Goal: Task Accomplishment & Management: Use online tool/utility

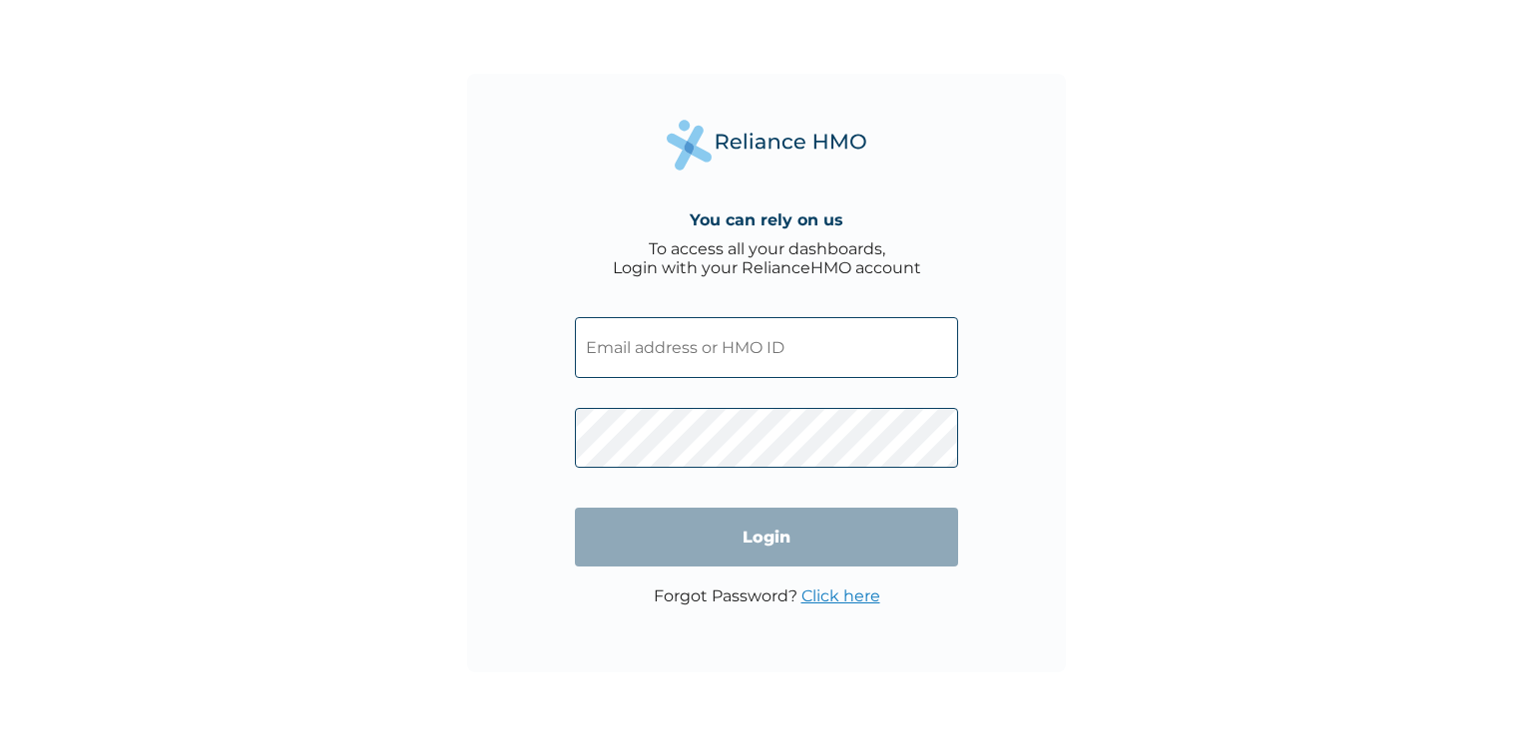
click at [773, 359] on input "text" at bounding box center [766, 347] width 383 height 61
click at [701, 359] on input "text" at bounding box center [766, 347] width 383 height 61
paste input "ALY/10065/A"
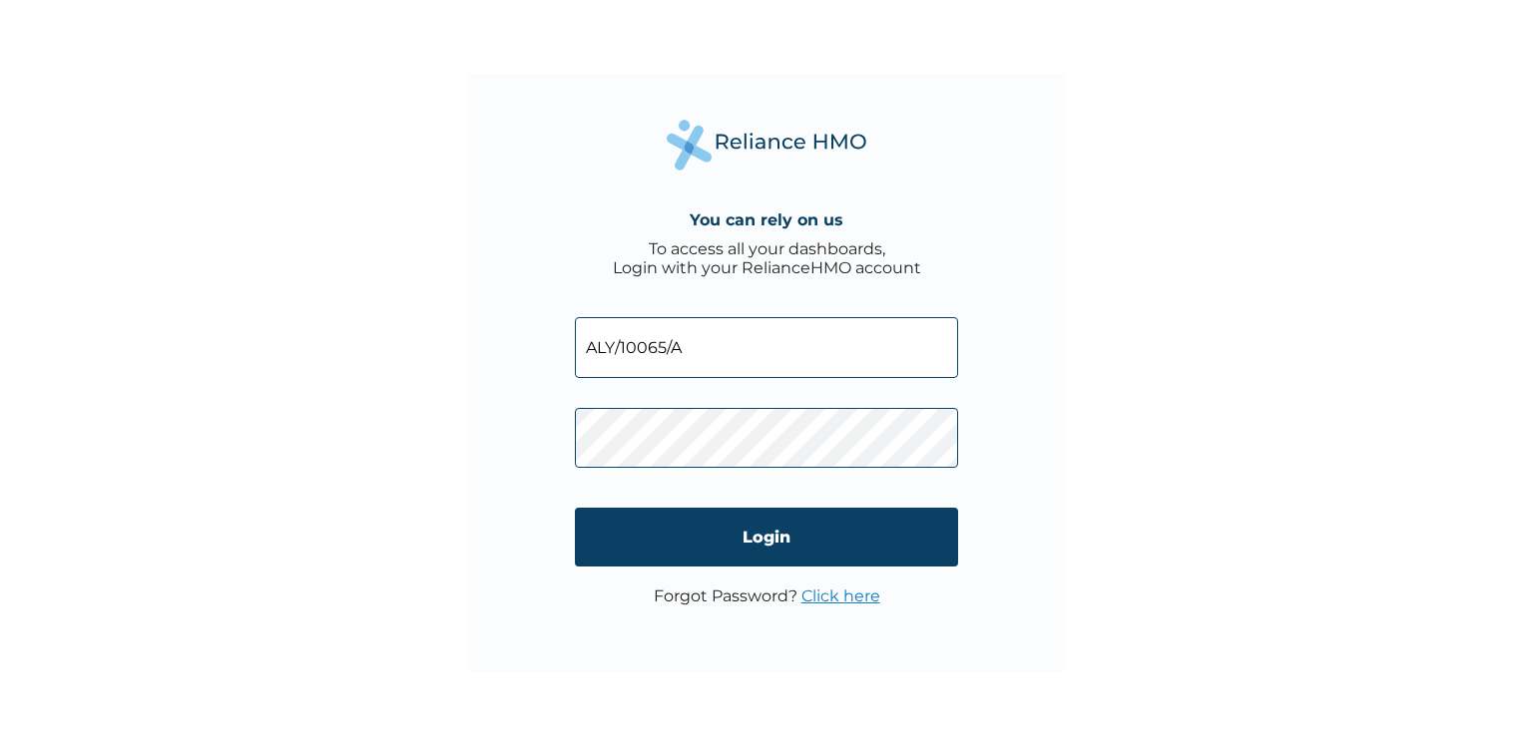
type input "ALY/10065/A"
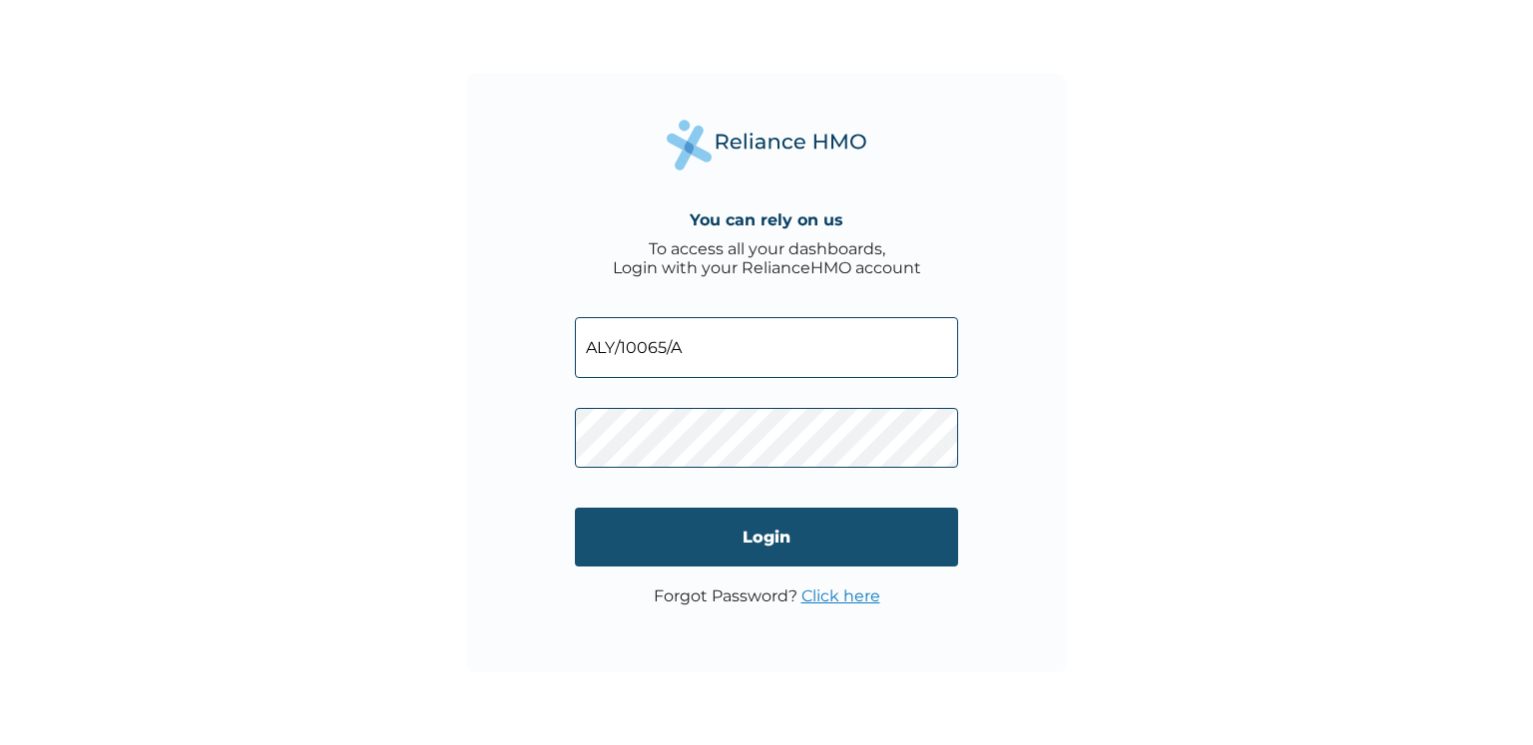
click at [757, 559] on input "Login" at bounding box center [766, 537] width 383 height 59
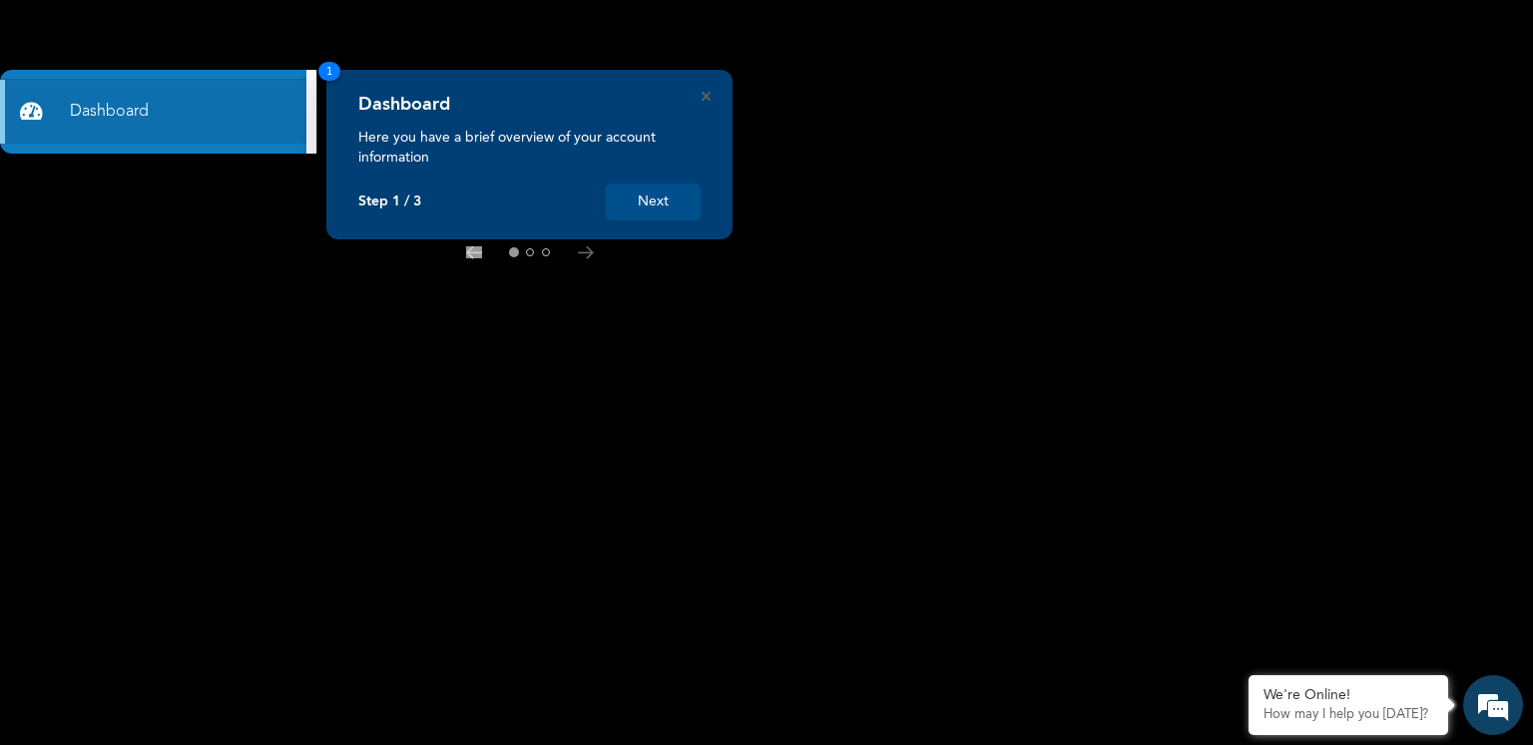
click at [641, 213] on button "Next" at bounding box center [653, 202] width 95 height 37
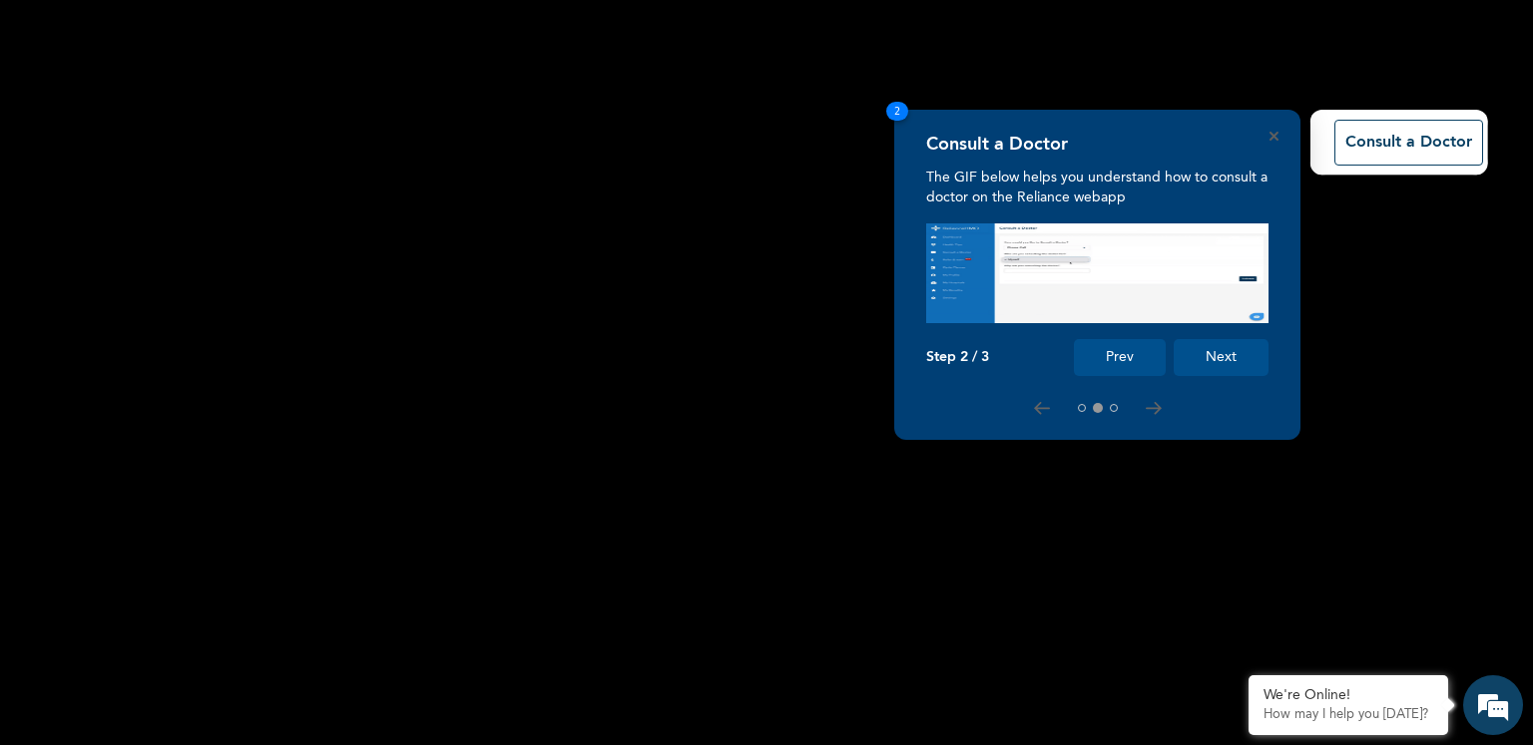
click at [1199, 347] on button "Next" at bounding box center [1220, 357] width 95 height 37
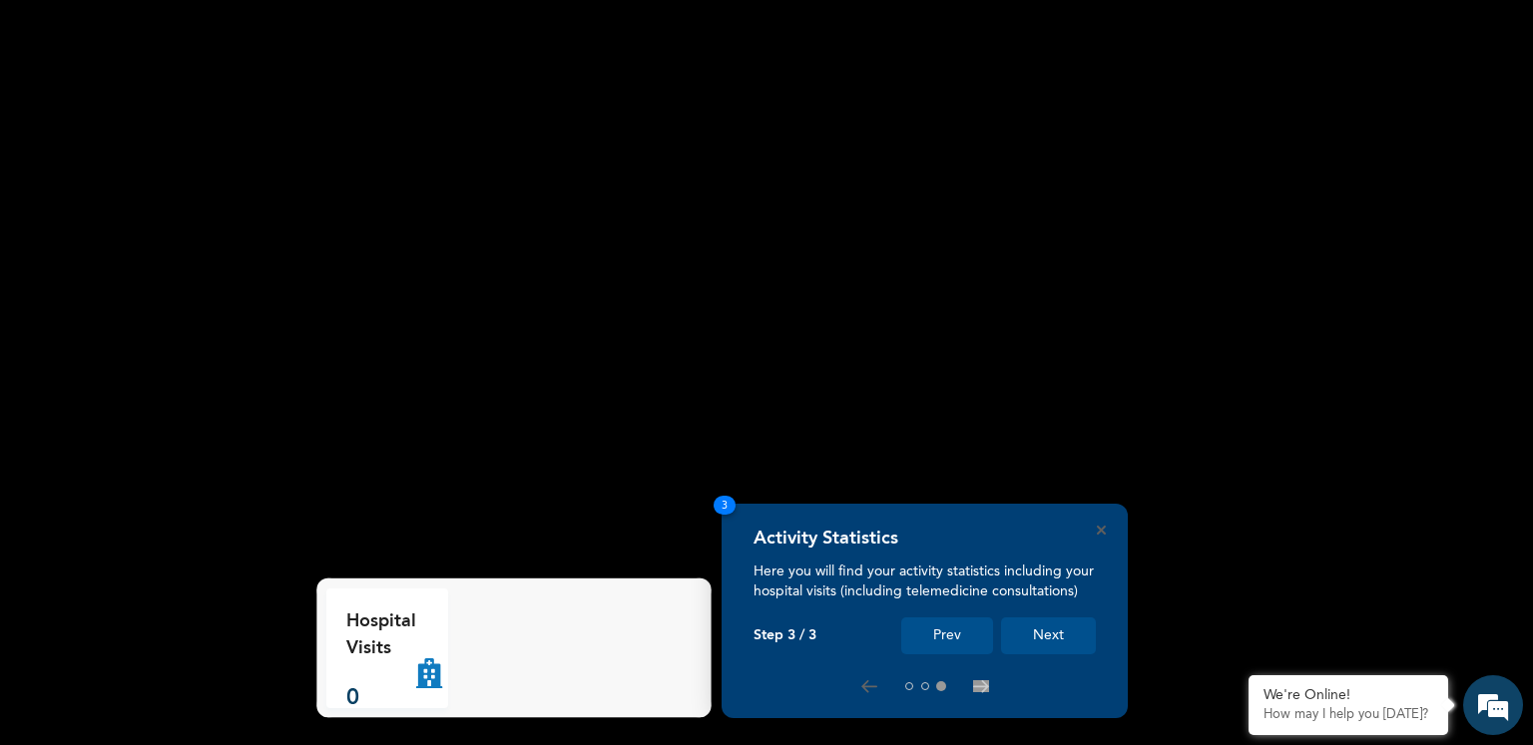
click at [1035, 644] on button "Next" at bounding box center [1048, 636] width 95 height 37
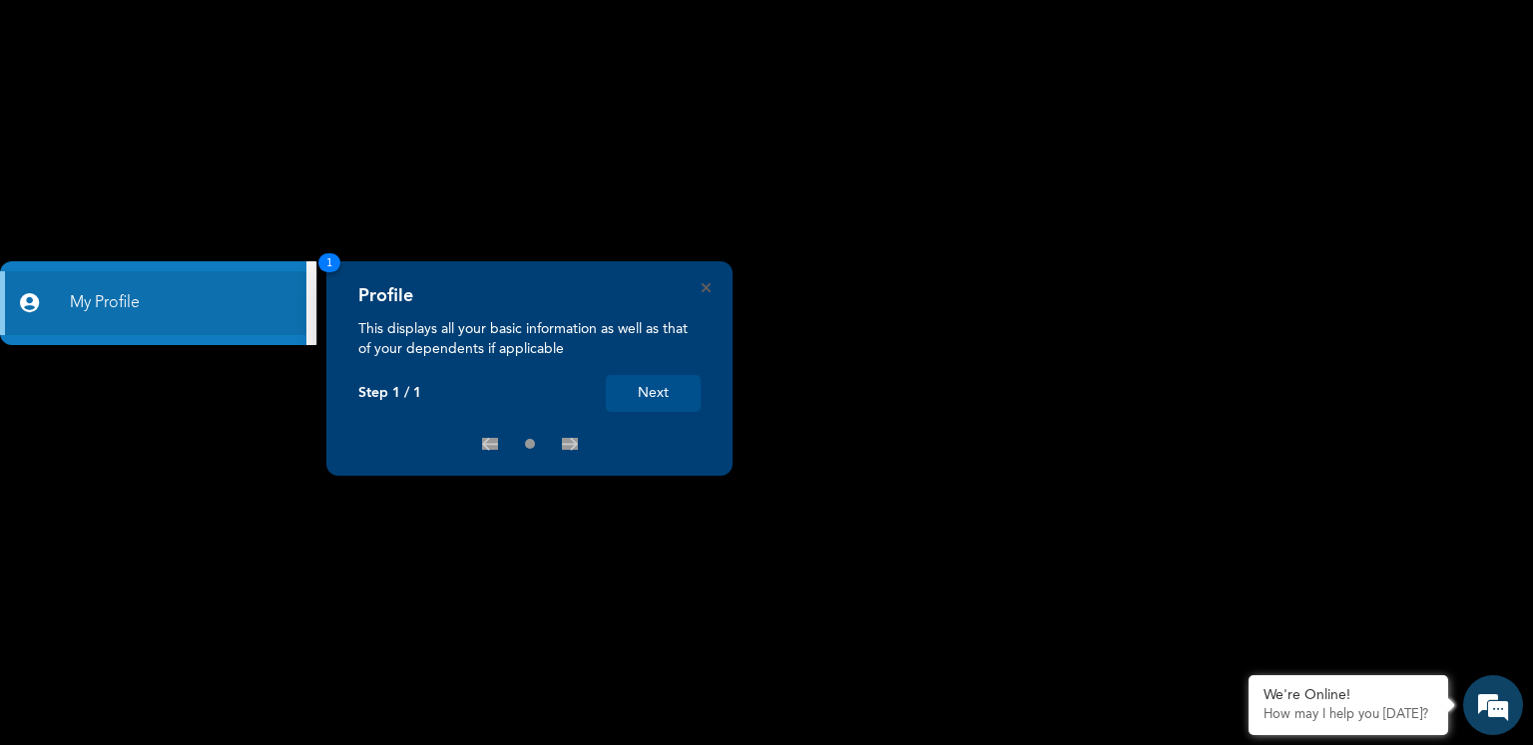
click at [647, 395] on button "Next" at bounding box center [653, 393] width 95 height 37
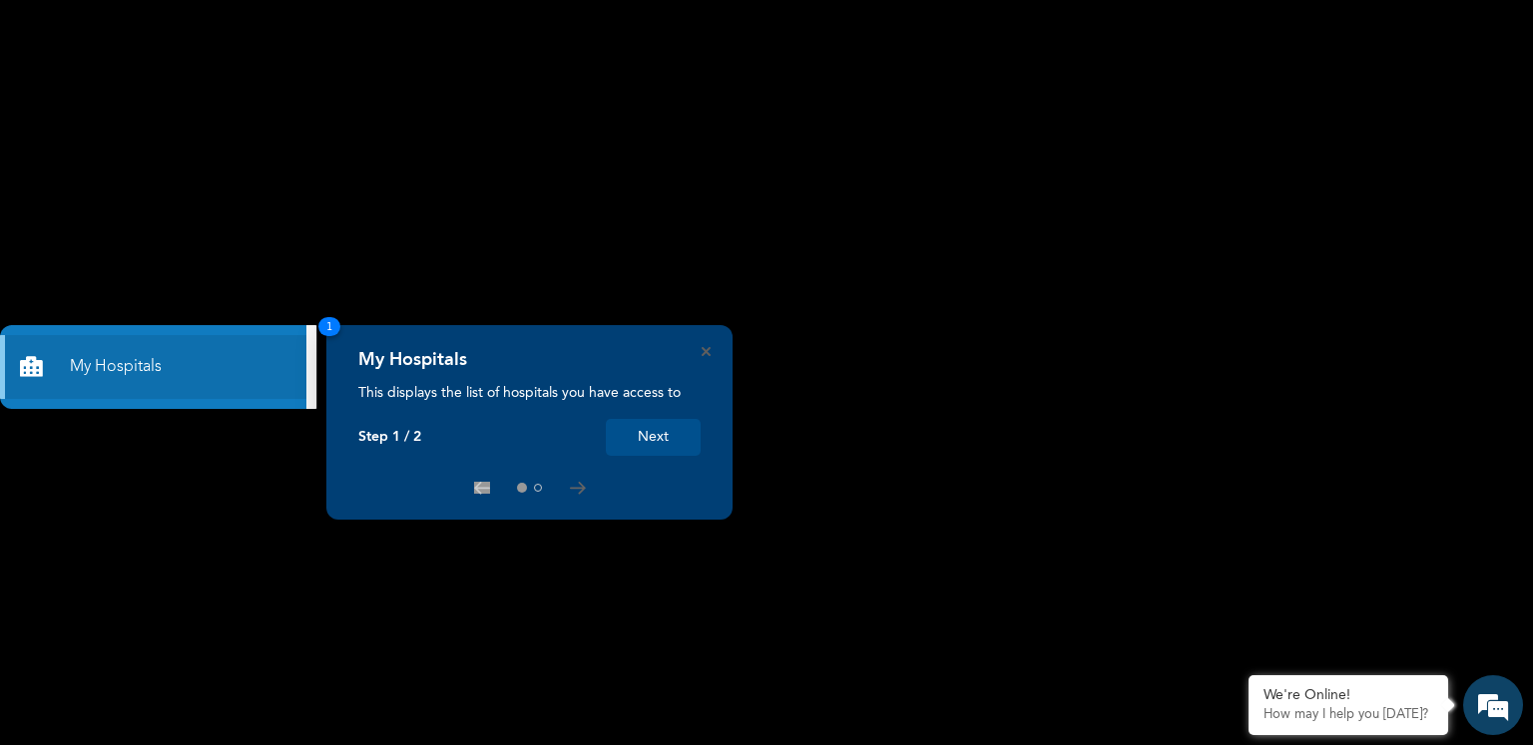
click at [647, 445] on button "Next" at bounding box center [653, 437] width 95 height 37
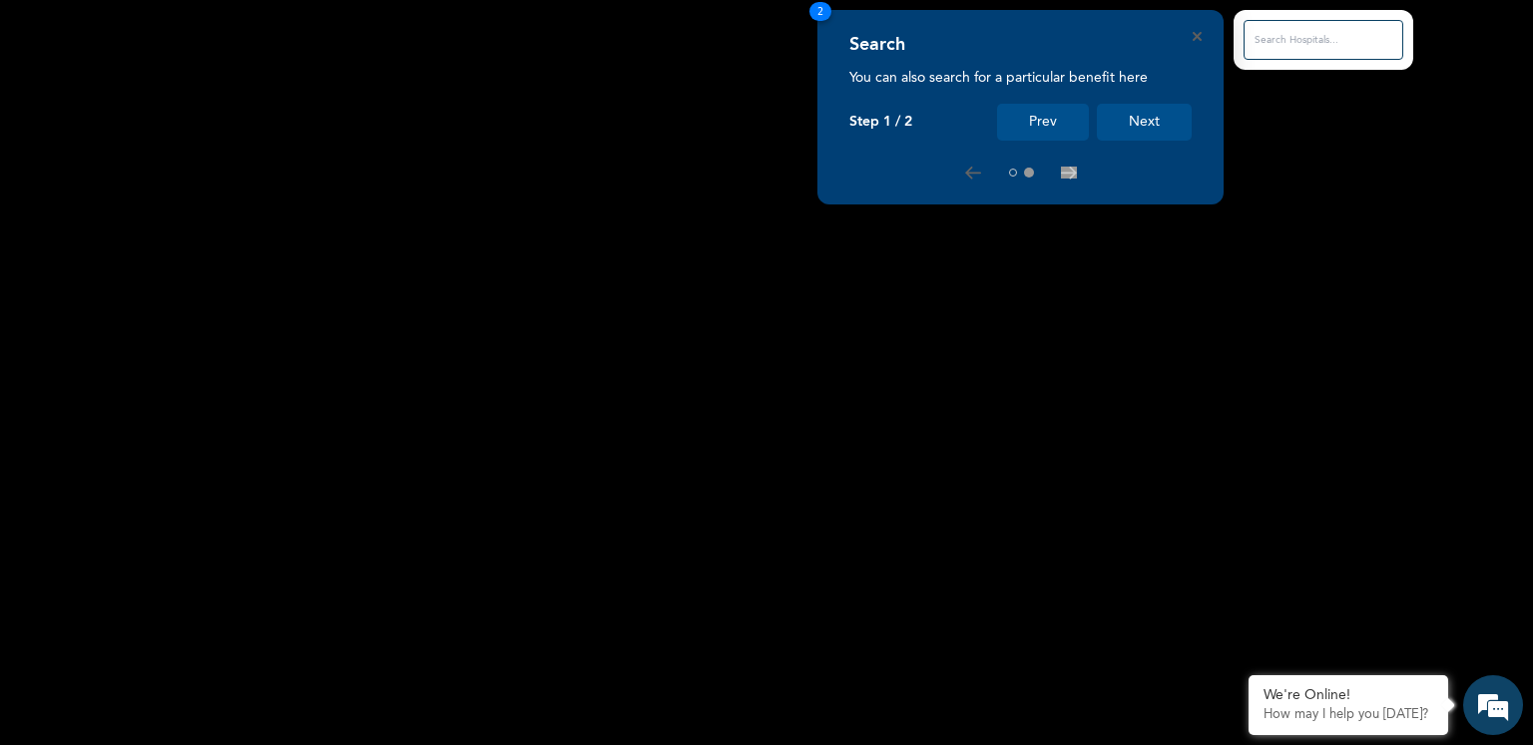
click at [1149, 123] on button "Next" at bounding box center [1144, 122] width 95 height 37
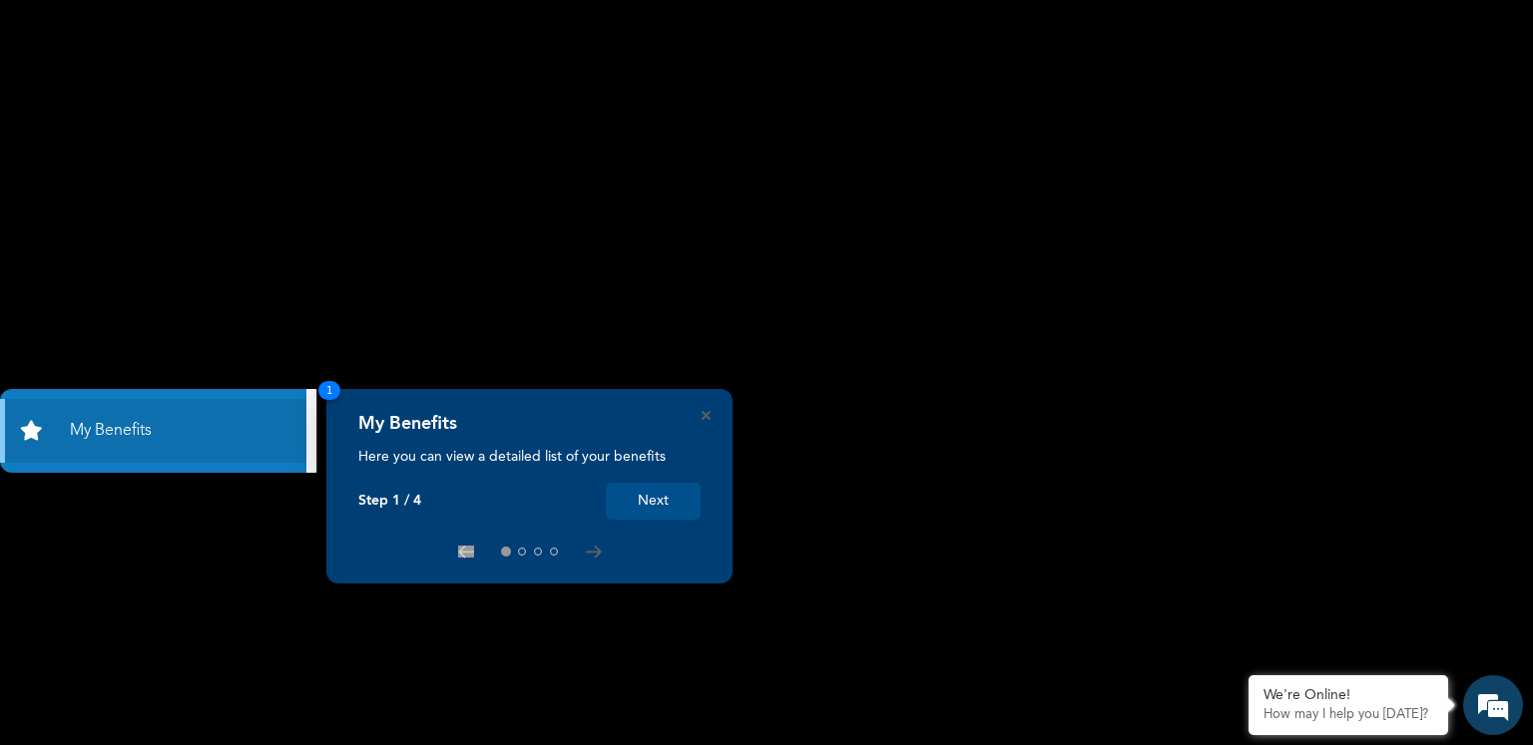
click at [690, 492] on button "Next" at bounding box center [653, 501] width 95 height 37
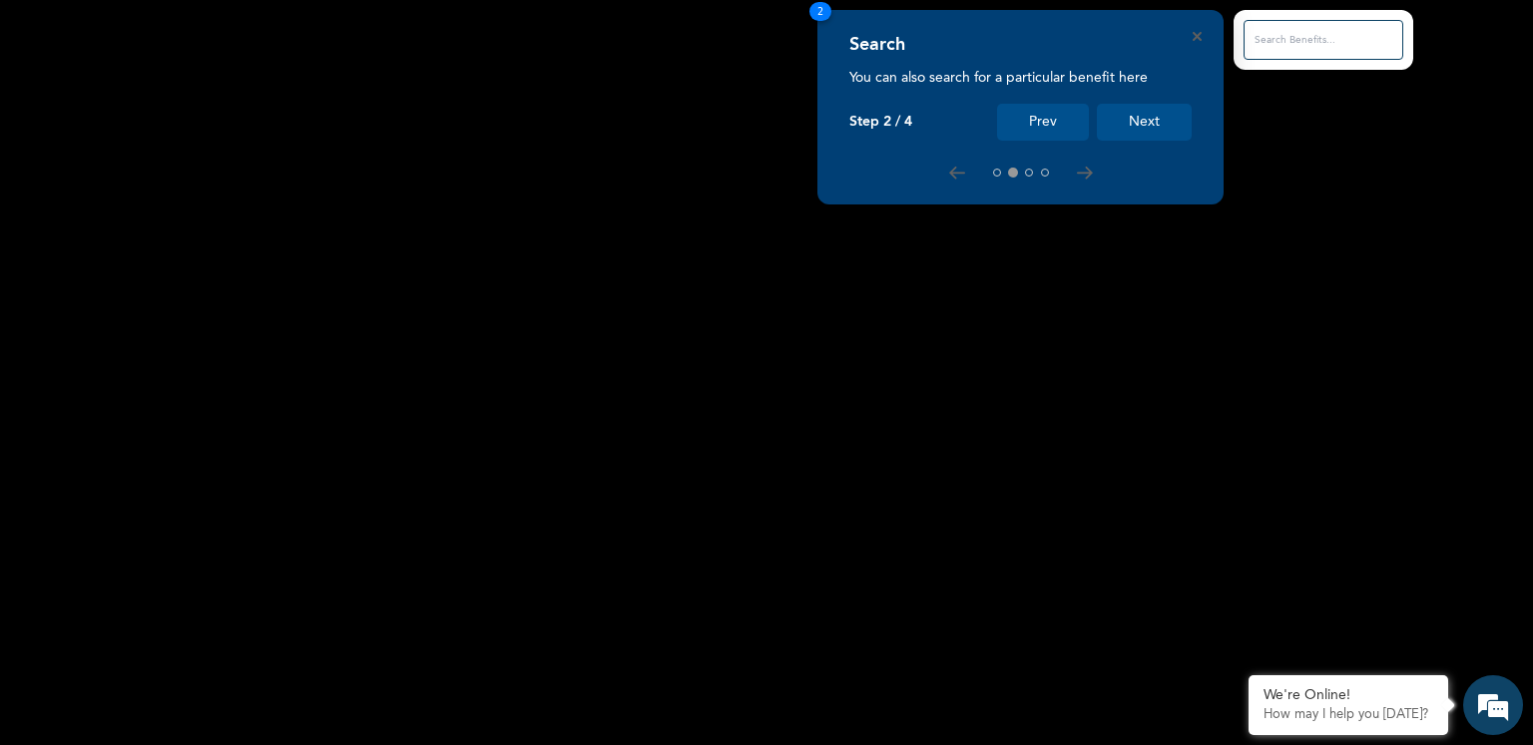
click at [1146, 113] on button "Next" at bounding box center [1144, 122] width 95 height 37
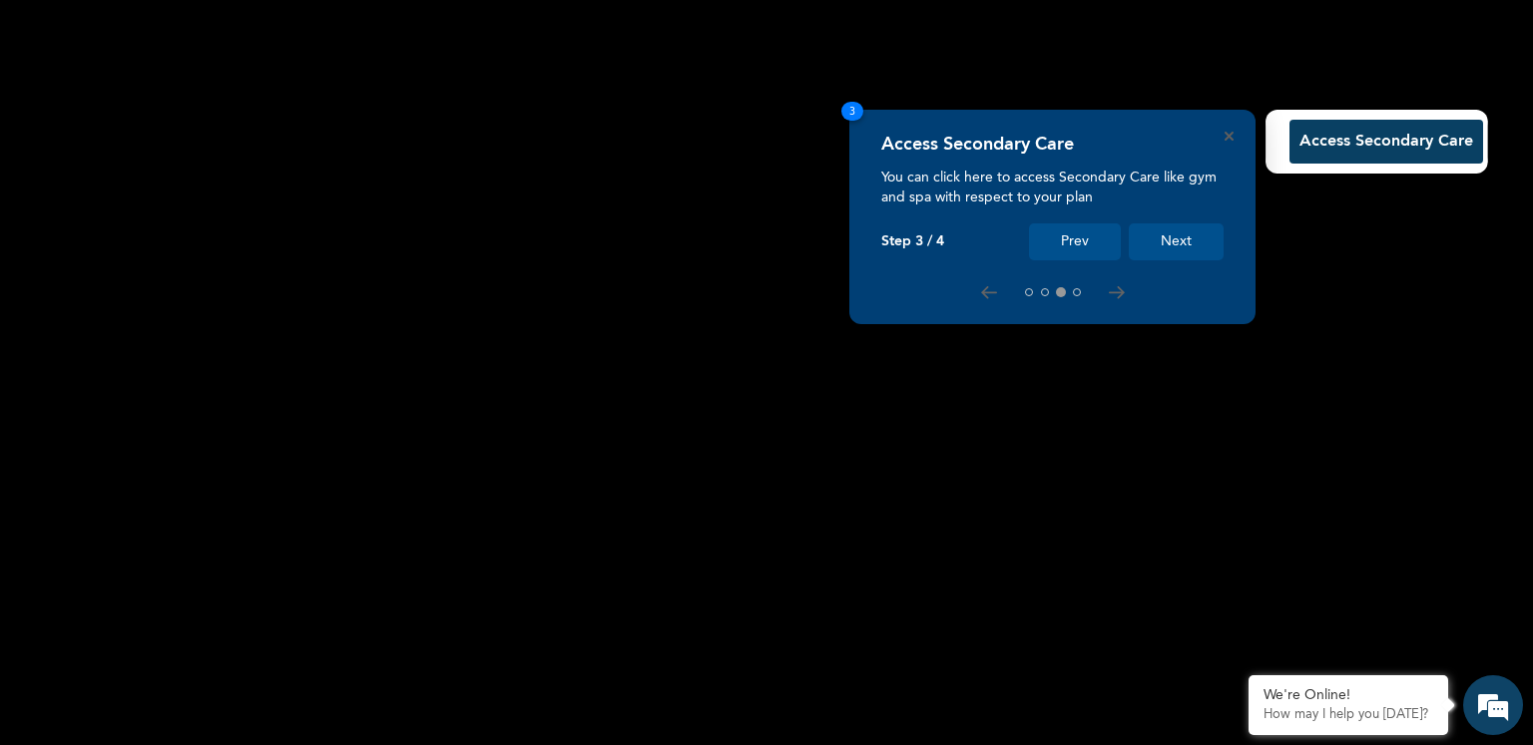
click at [1178, 228] on button "Next" at bounding box center [1175, 241] width 95 height 37
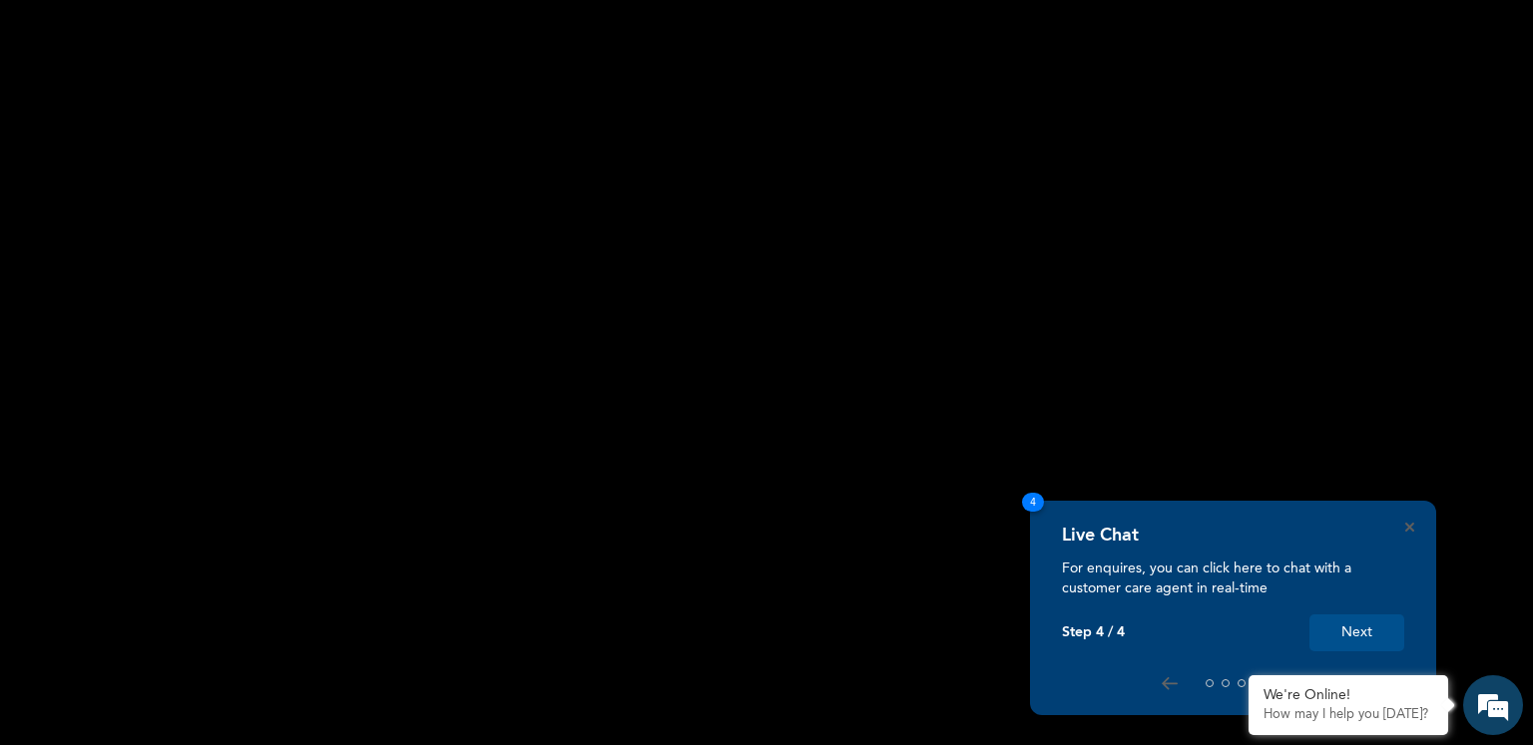
click at [1371, 632] on button "Next" at bounding box center [1356, 633] width 95 height 37
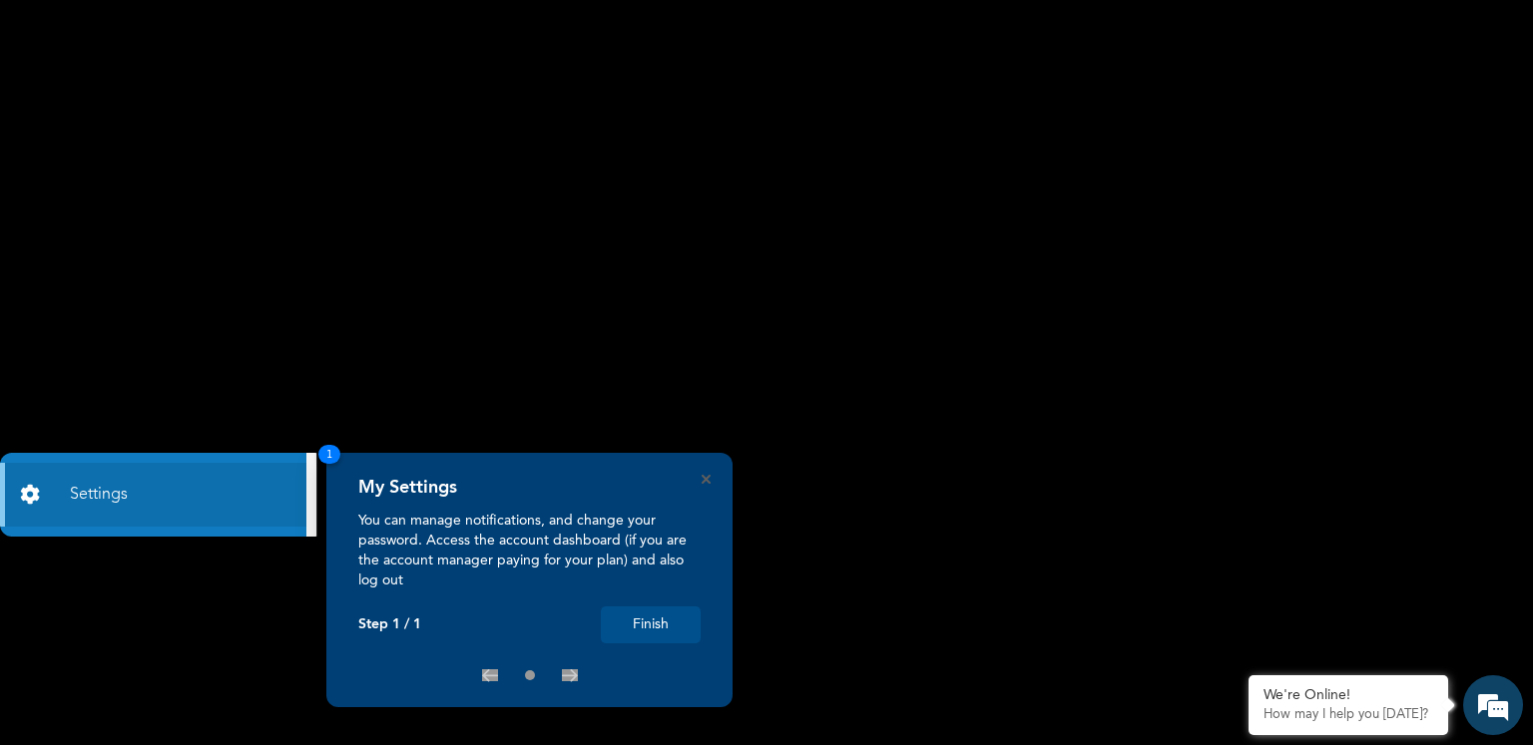
click at [648, 630] on button "Finish" at bounding box center [651, 625] width 100 height 37
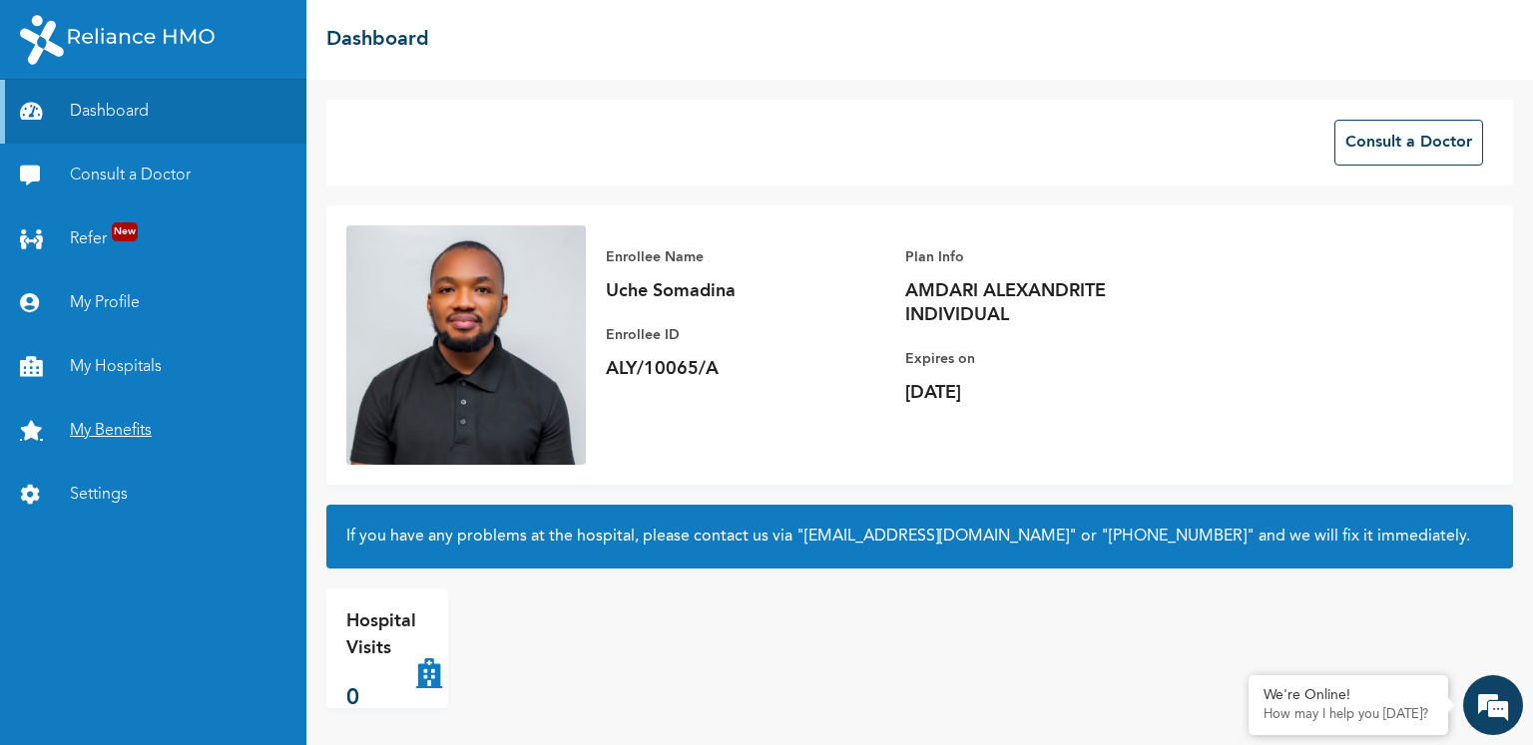
click at [142, 433] on link "My Benefits" at bounding box center [153, 431] width 306 height 64
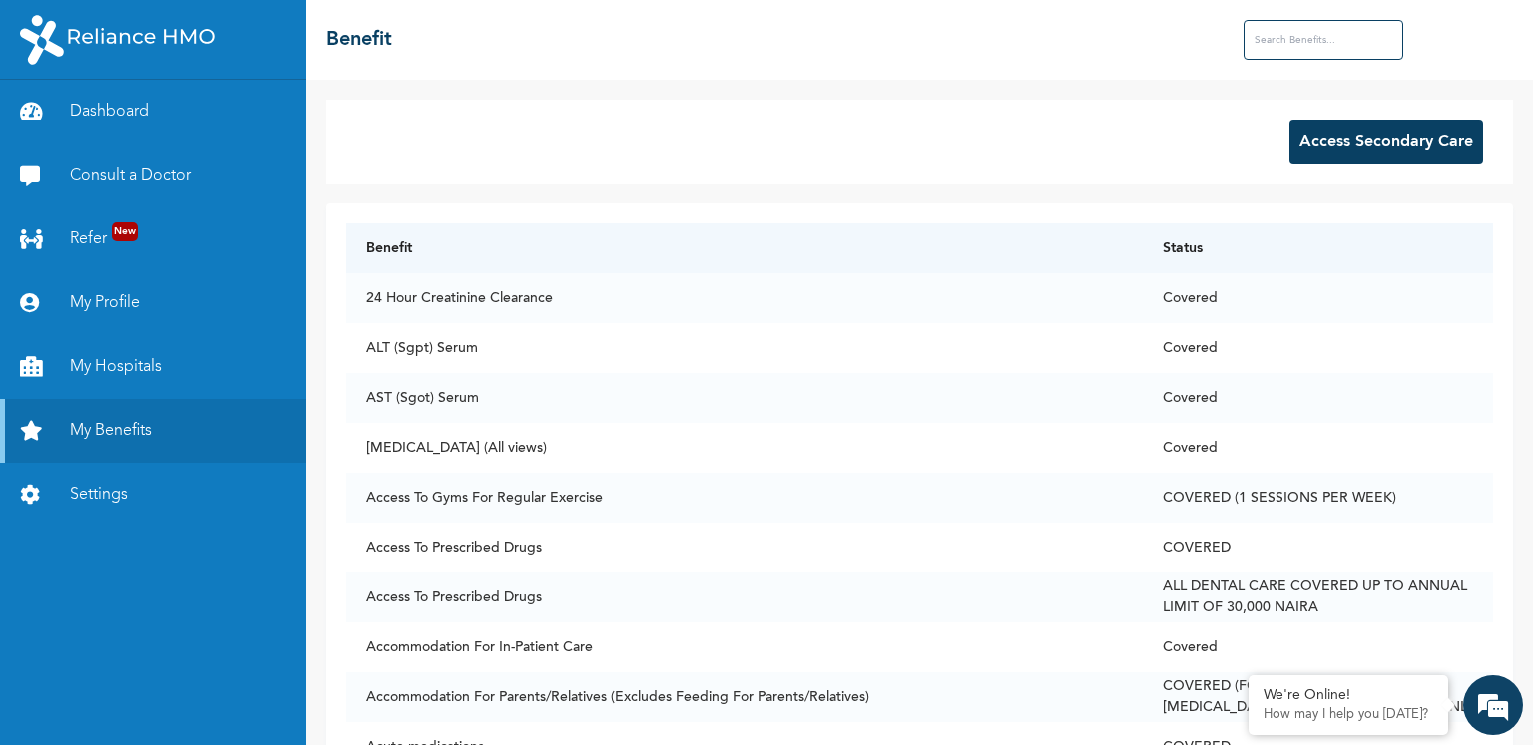
click at [1375, 143] on button "Access Secondary Care" at bounding box center [1386, 142] width 194 height 44
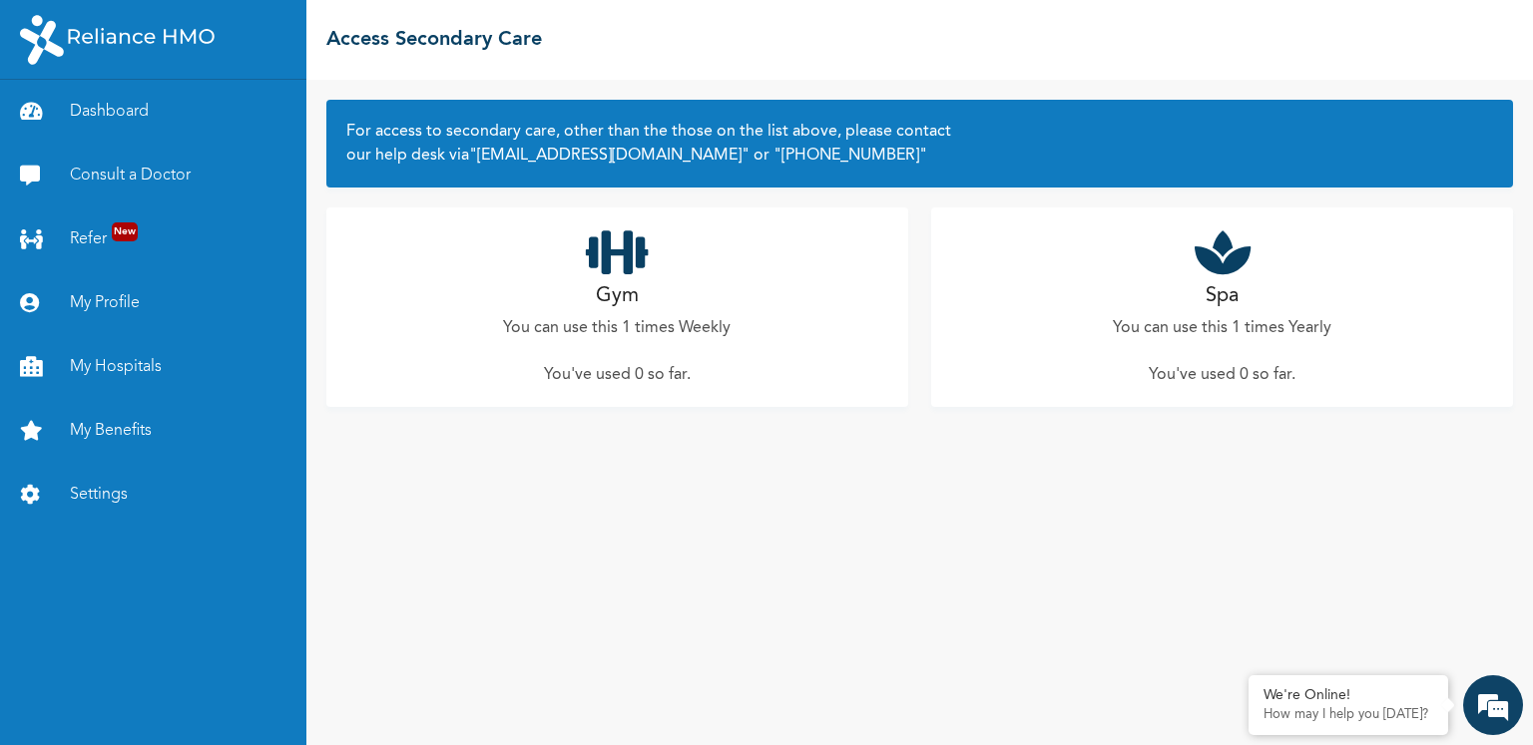
click at [627, 283] on h2 "Gym" at bounding box center [617, 296] width 43 height 30
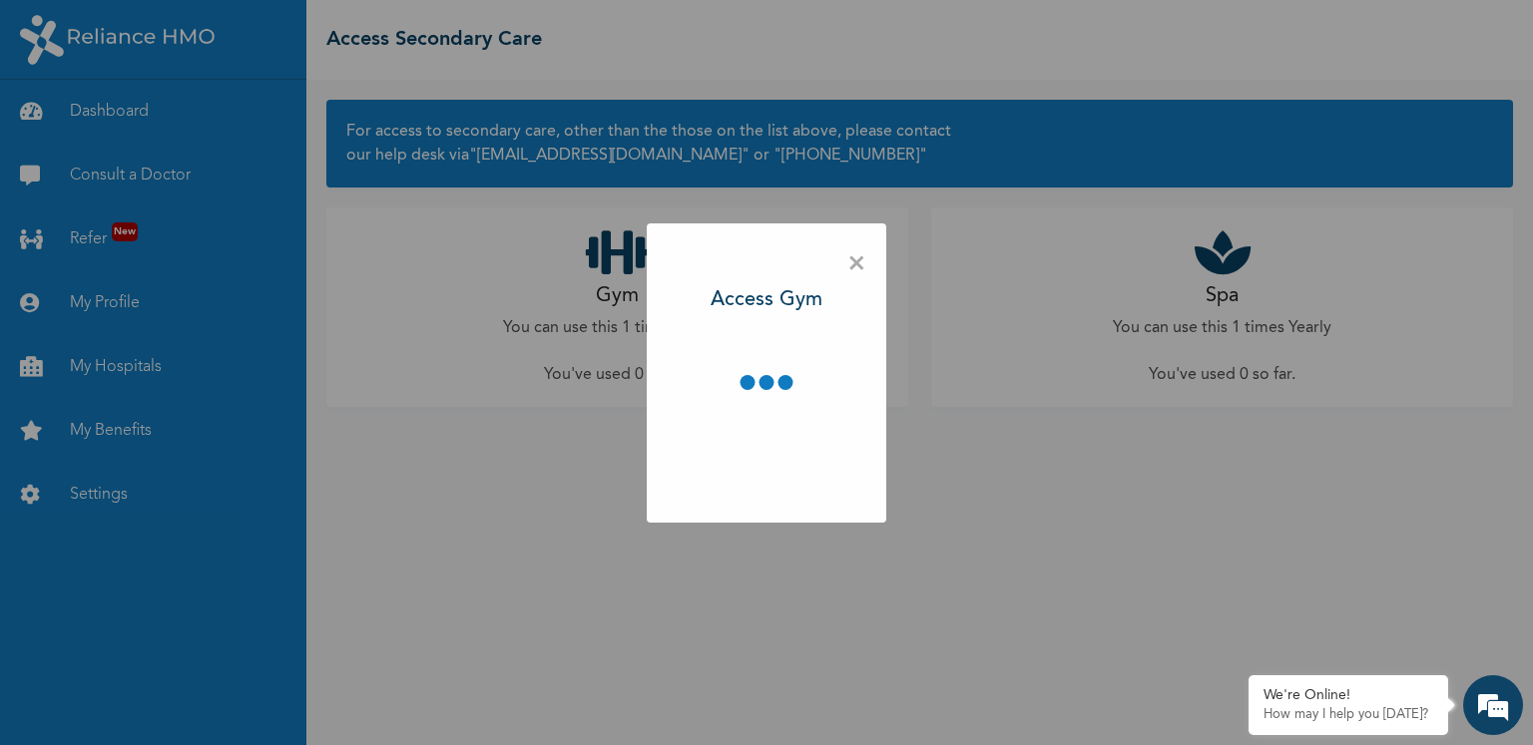
click at [627, 283] on div "× Access Gym" at bounding box center [766, 372] width 1533 height 745
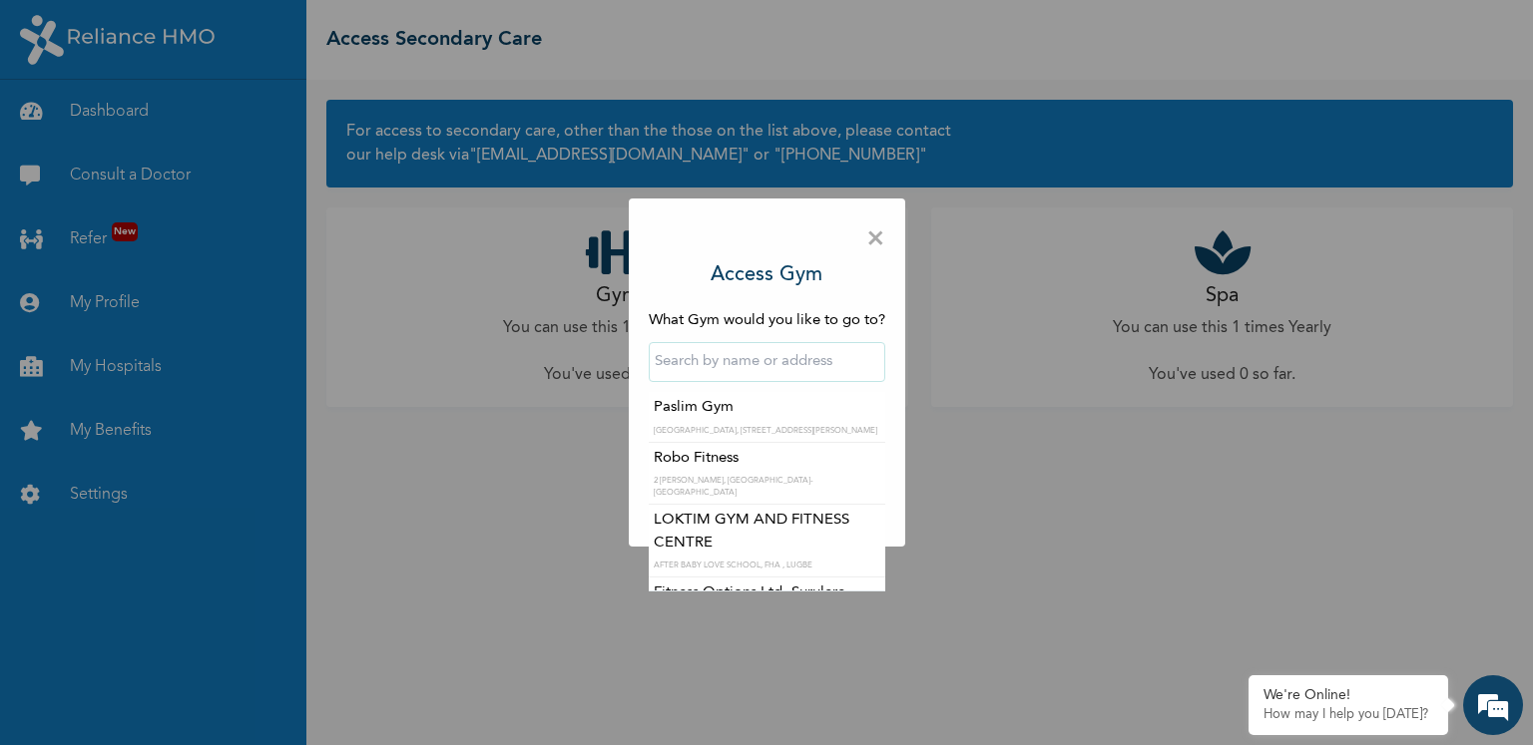
click at [794, 359] on input "text" at bounding box center [767, 362] width 236 height 40
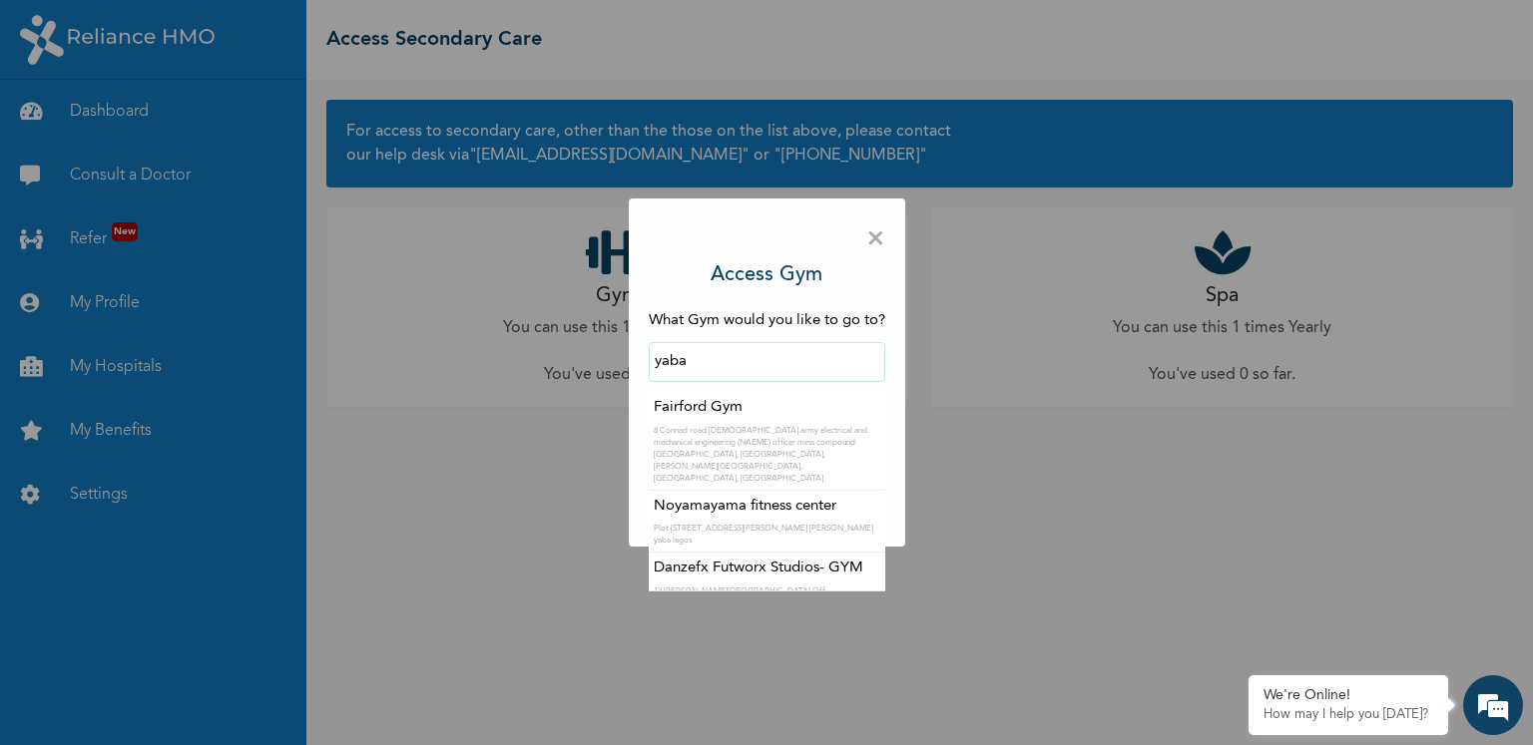
scroll to position [49, 0]
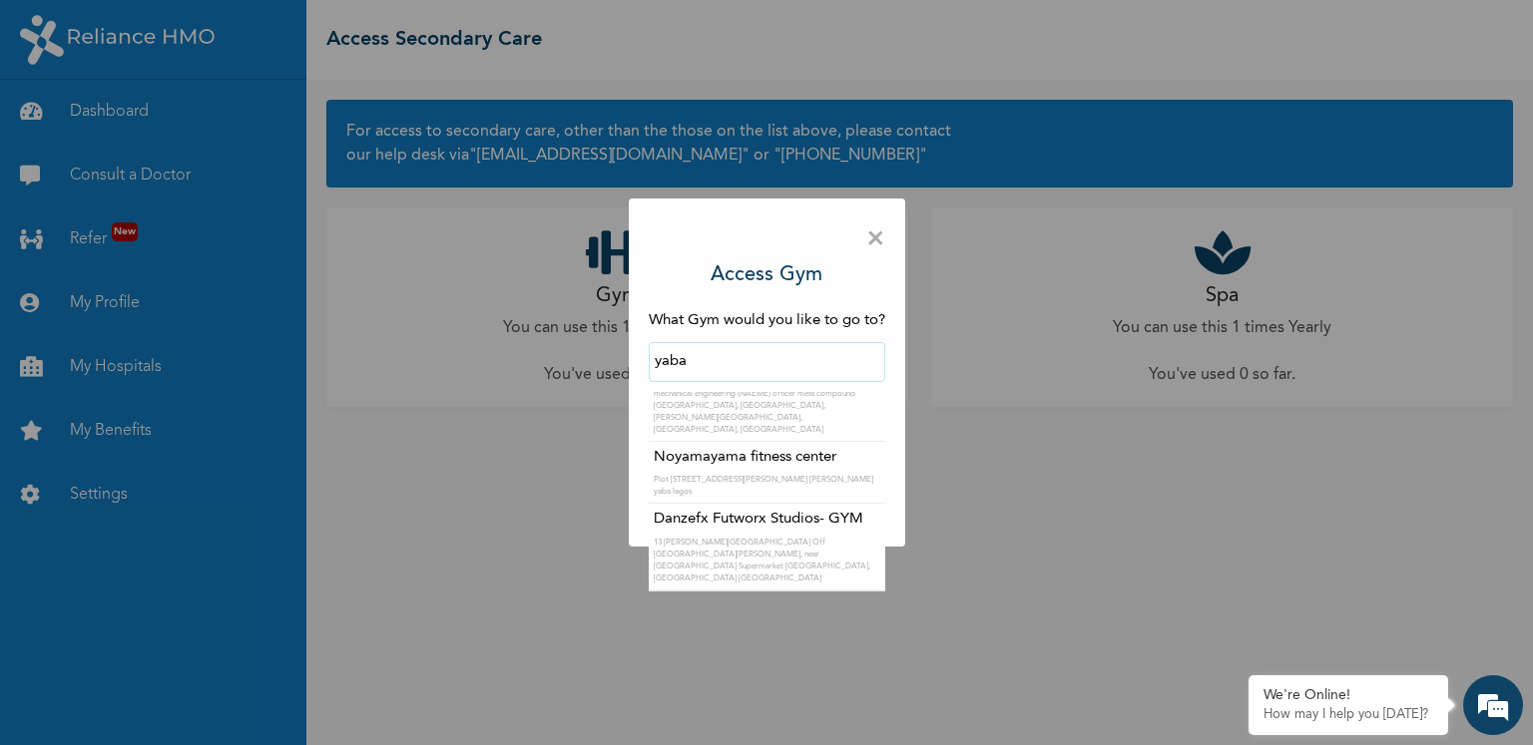
click at [719, 362] on input "yaba" at bounding box center [767, 362] width 236 height 40
type input "y"
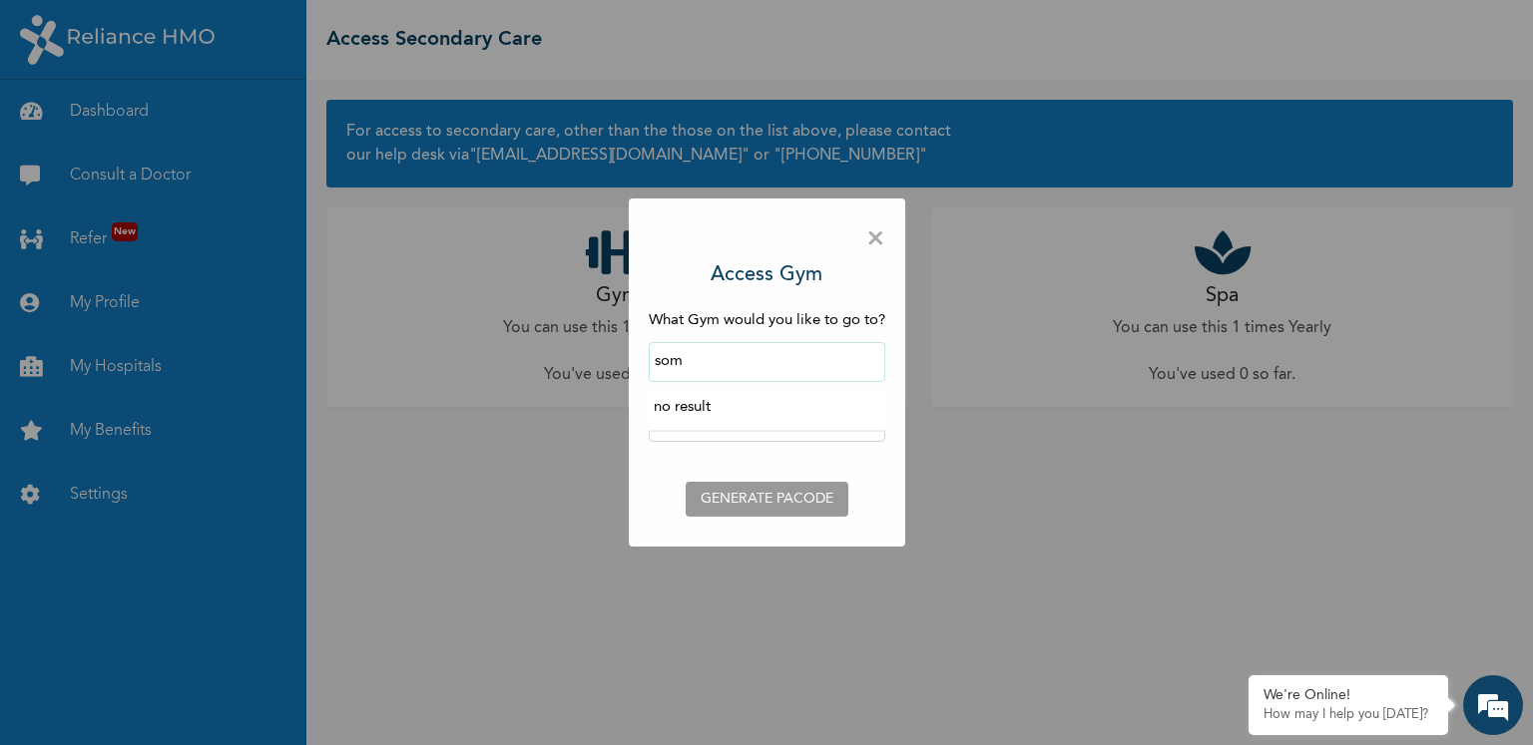
scroll to position [0, 0]
type input "s"
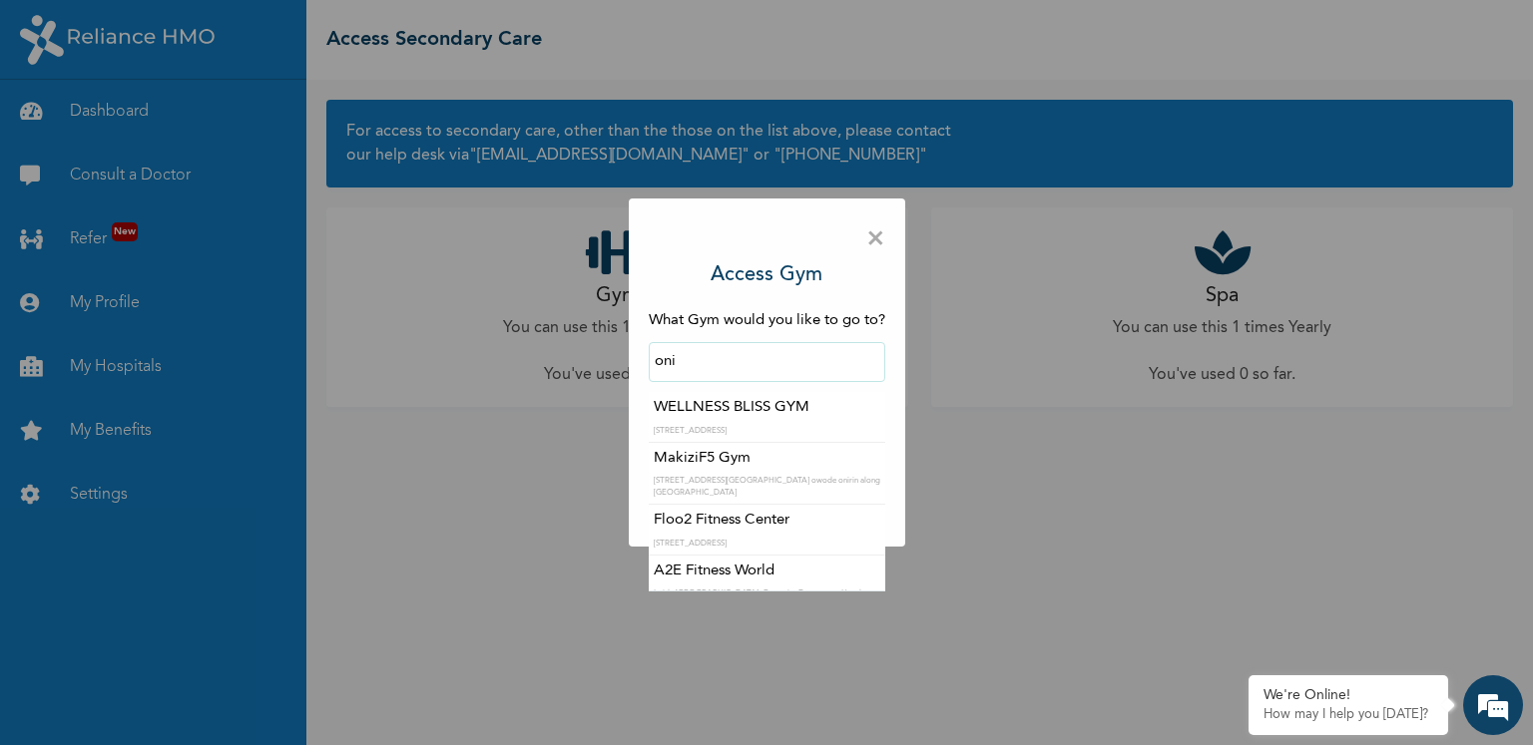
type input "WELLNESS BLISS GYM"
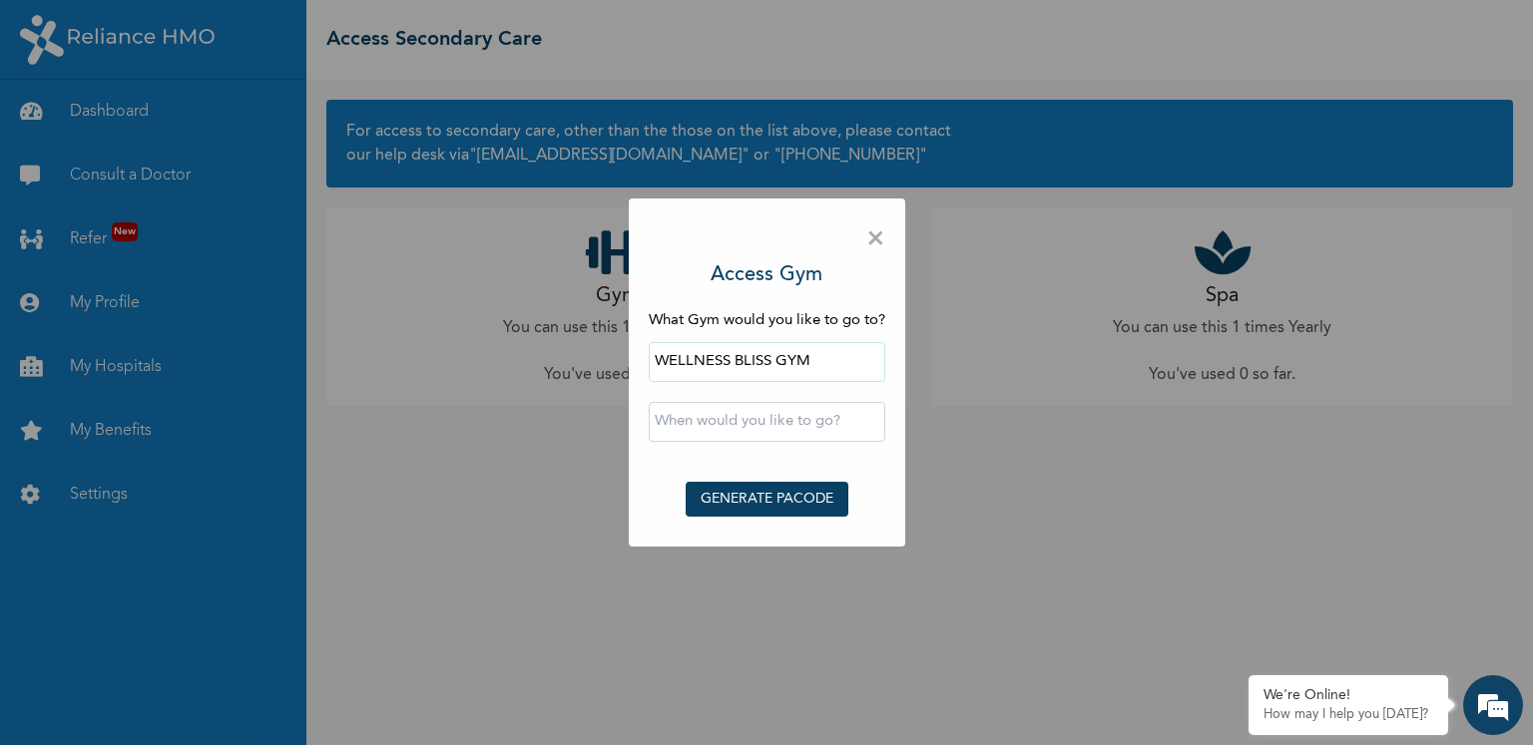
click at [779, 423] on input "text" at bounding box center [767, 422] width 236 height 40
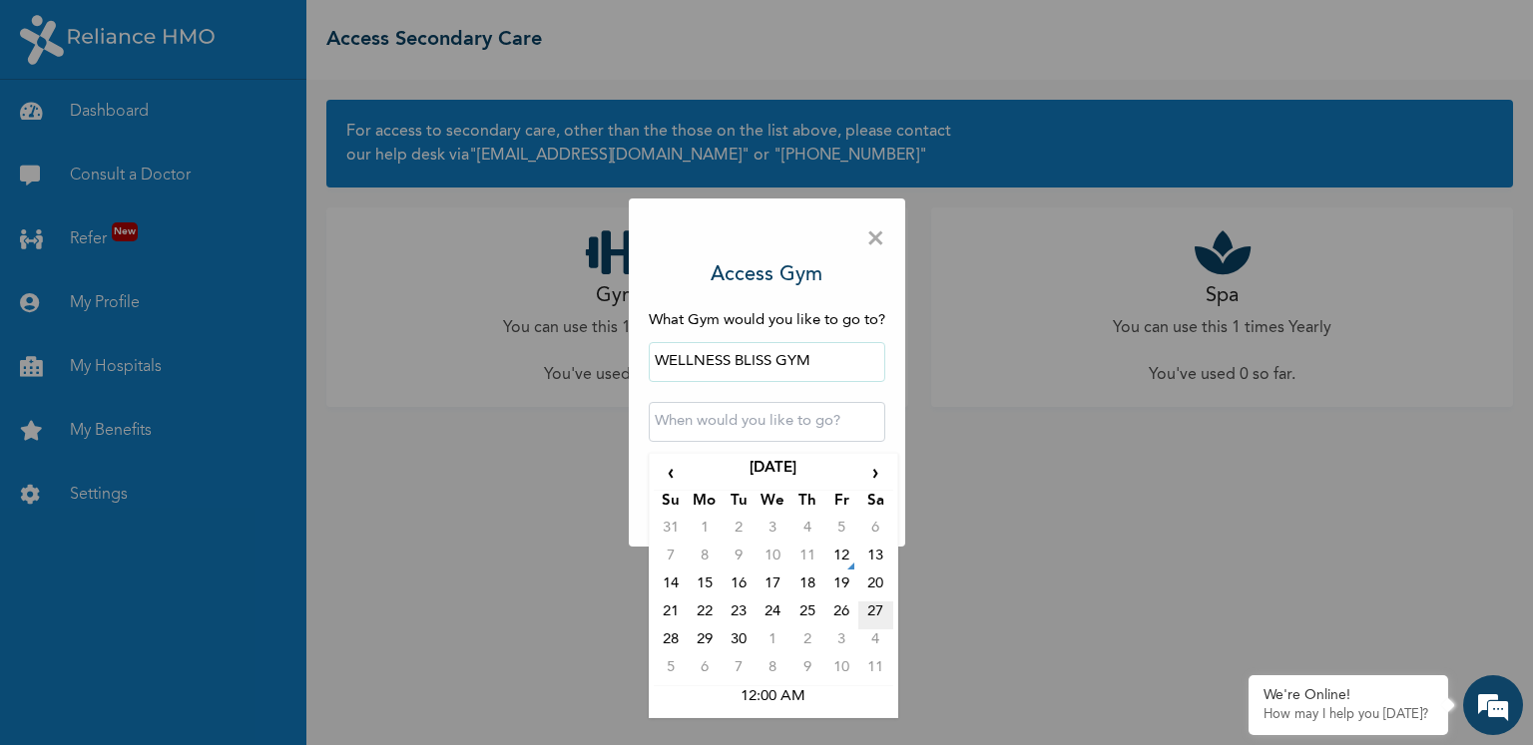
click at [870, 619] on td "27" at bounding box center [875, 616] width 34 height 28
click at [795, 417] on input "2025-09-27 12:00 AM" at bounding box center [767, 422] width 236 height 40
click at [871, 616] on td "27" at bounding box center [875, 616] width 34 height 28
click at [769, 412] on input "2025-09-27 12:00 AM" at bounding box center [767, 422] width 236 height 40
click at [766, 688] on td "12:00 AM" at bounding box center [773, 699] width 239 height 28
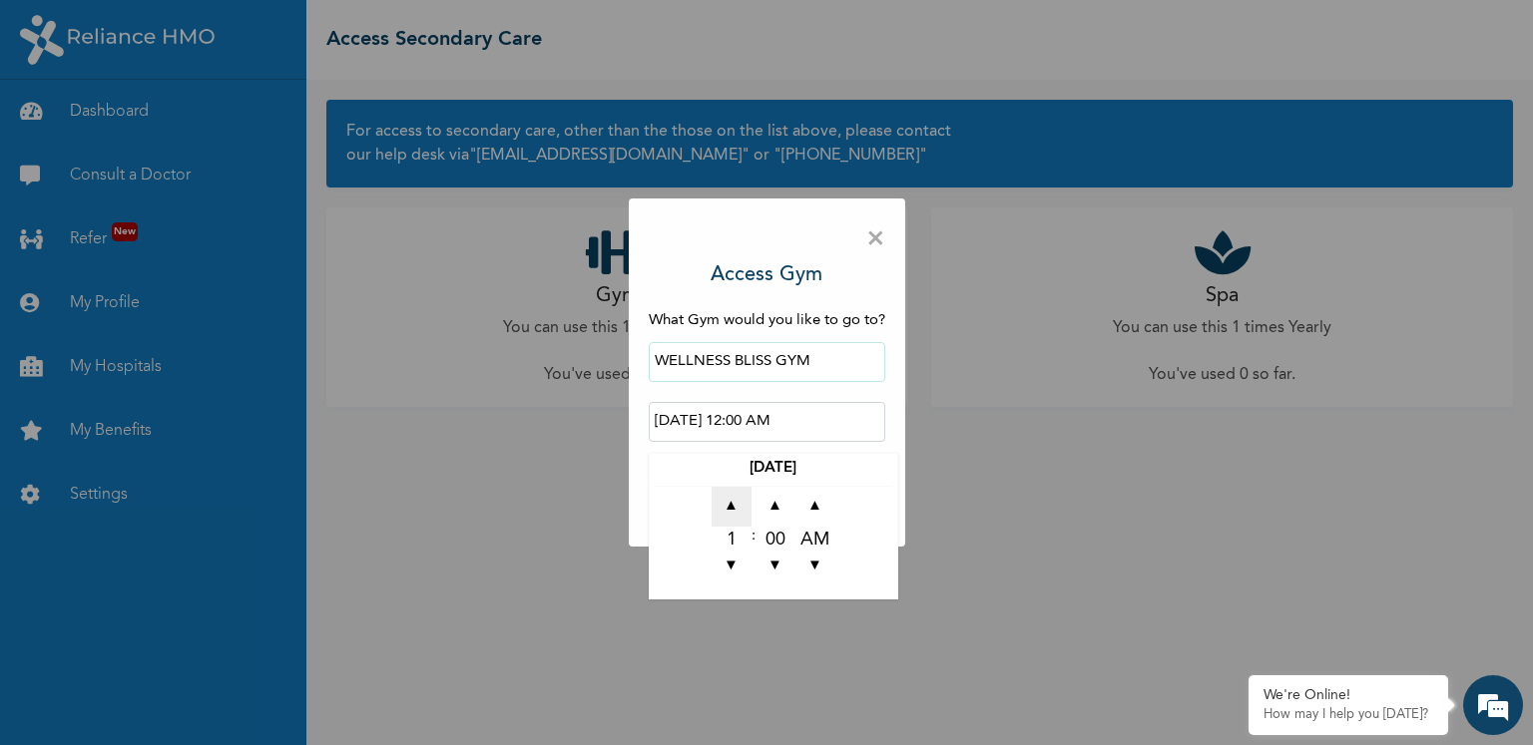
click at [730, 501] on span "▲" at bounding box center [731, 507] width 40 height 40
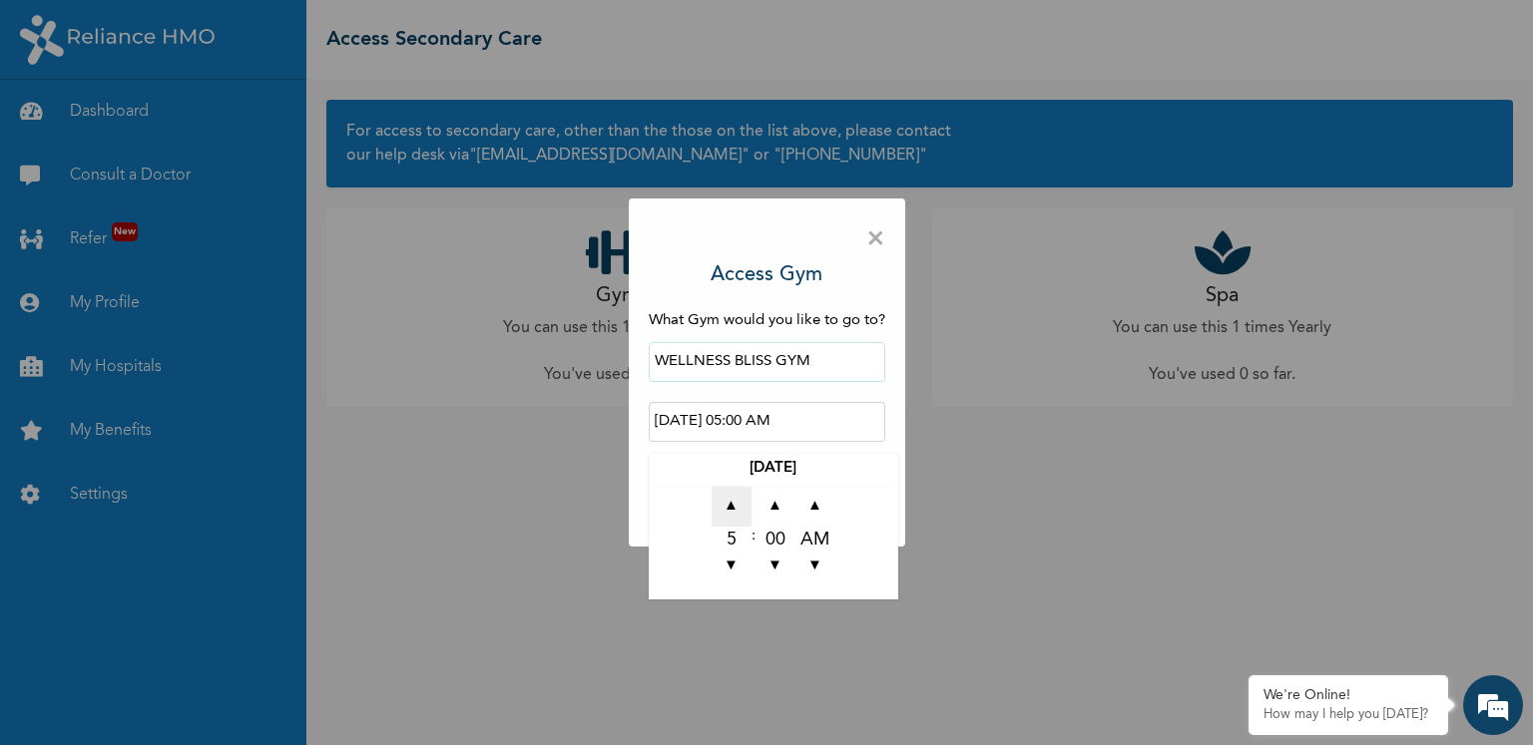
click at [730, 501] on span "▲" at bounding box center [731, 507] width 40 height 40
type input "2025-09-27 08:00 AM"
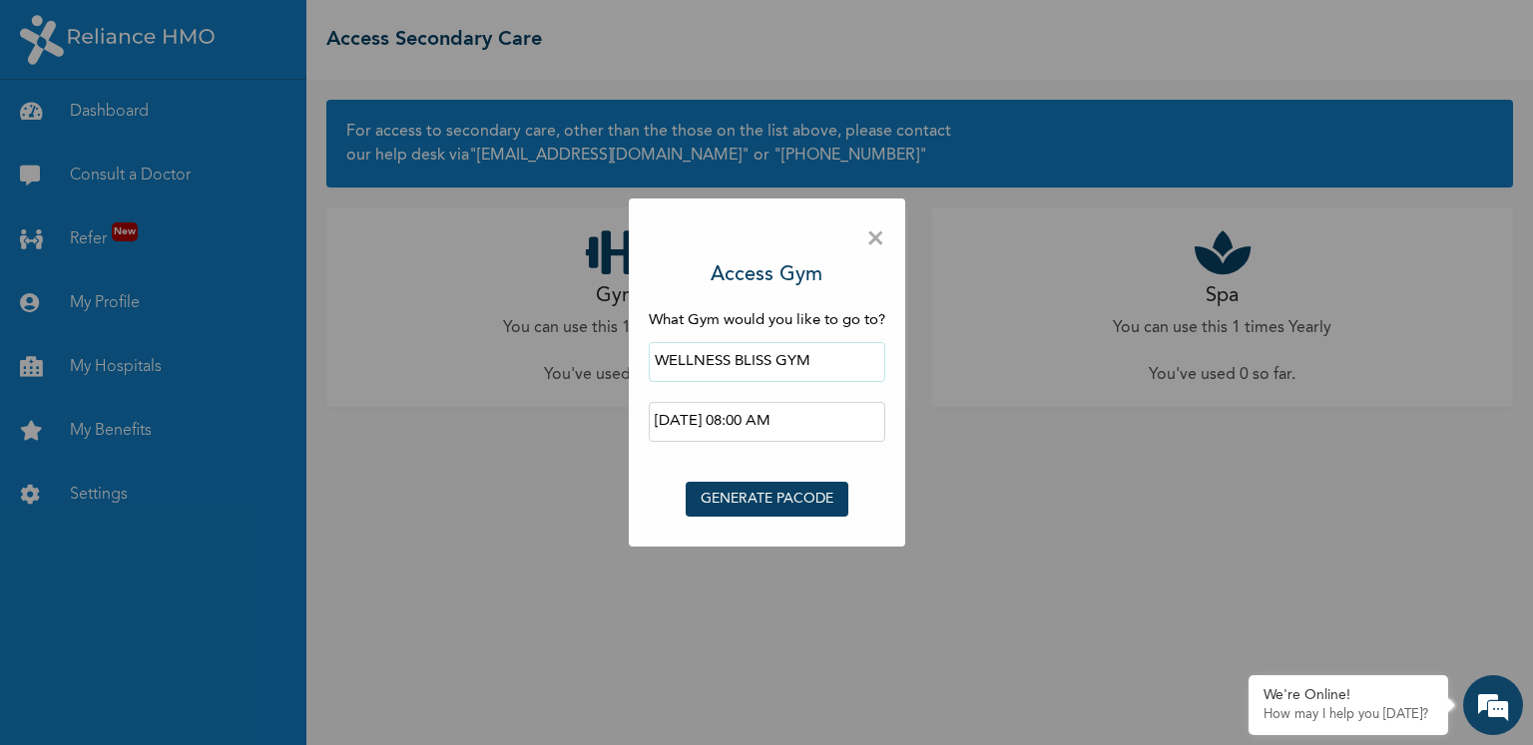
click at [629, 482] on div "× Access Gym What Gym would you like to go to? WELLNESS BLISS GYM 2025-09-27 08…" at bounding box center [767, 373] width 276 height 349
click at [869, 244] on span "×" at bounding box center [875, 240] width 19 height 42
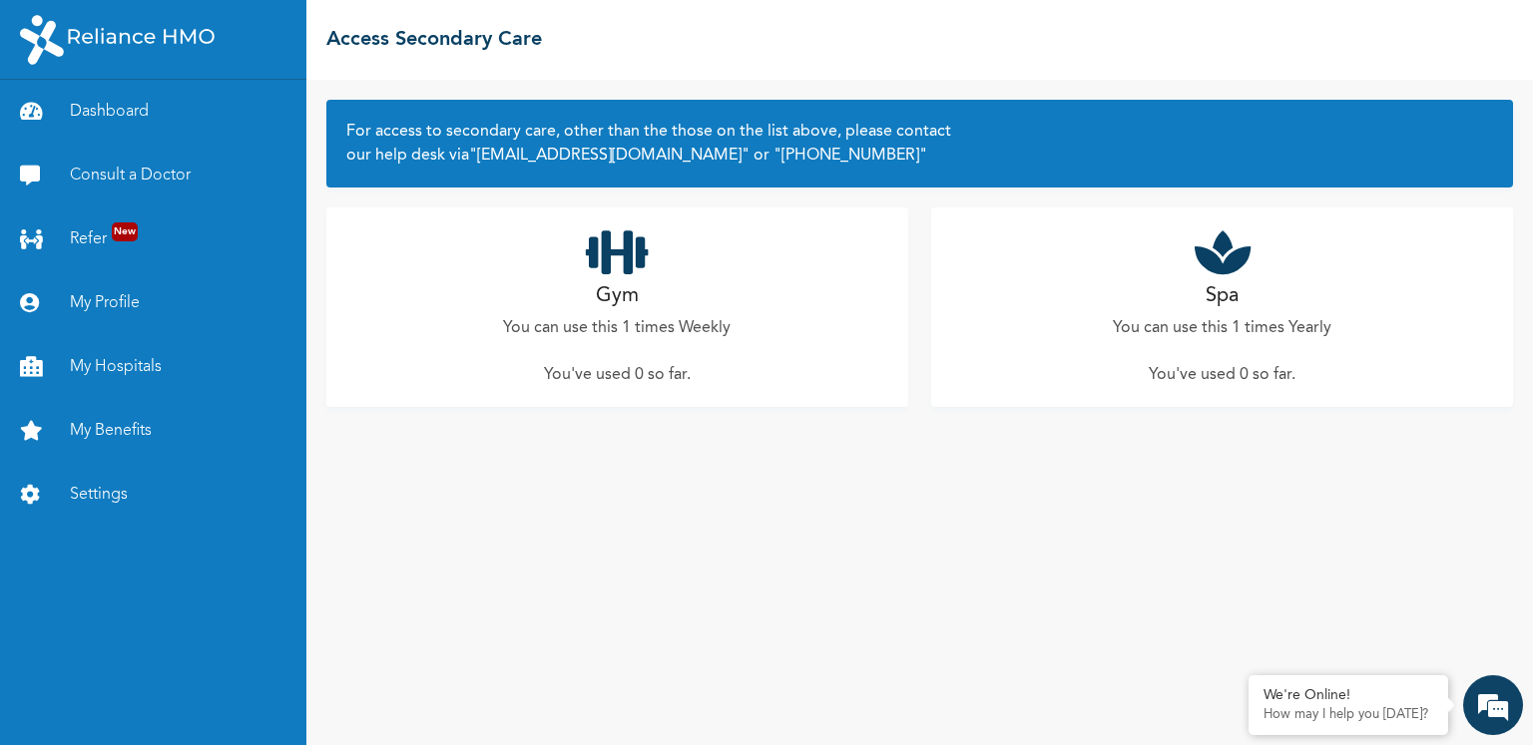
click at [759, 407] on div "For access to secondary care, other than the those on the list above, please co…" at bounding box center [919, 412] width 1226 height 665
click at [1159, 301] on div "Spa You can use this 1 times Yearly You've used 0 so far ." at bounding box center [1222, 308] width 582 height 200
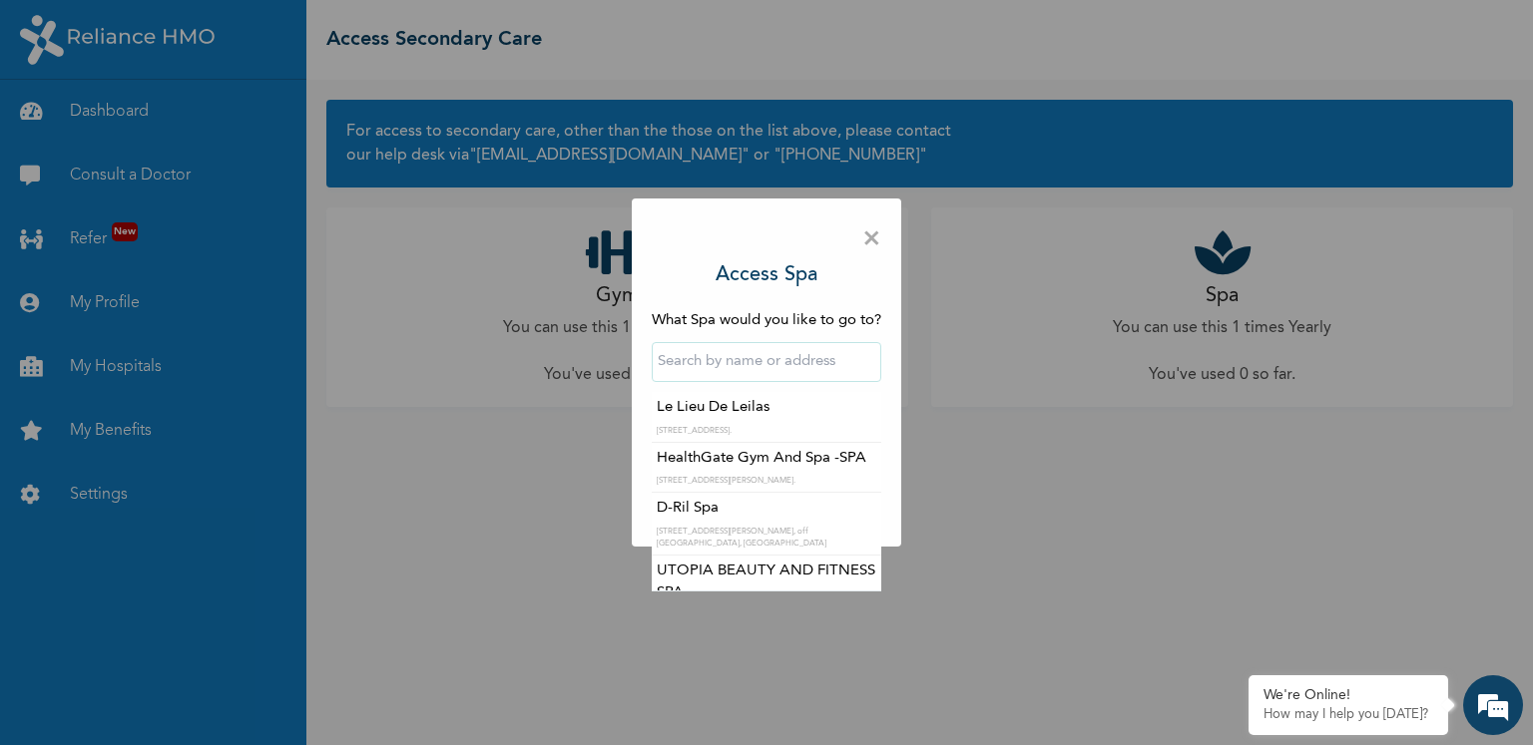
click at [794, 364] on input "text" at bounding box center [766, 362] width 229 height 40
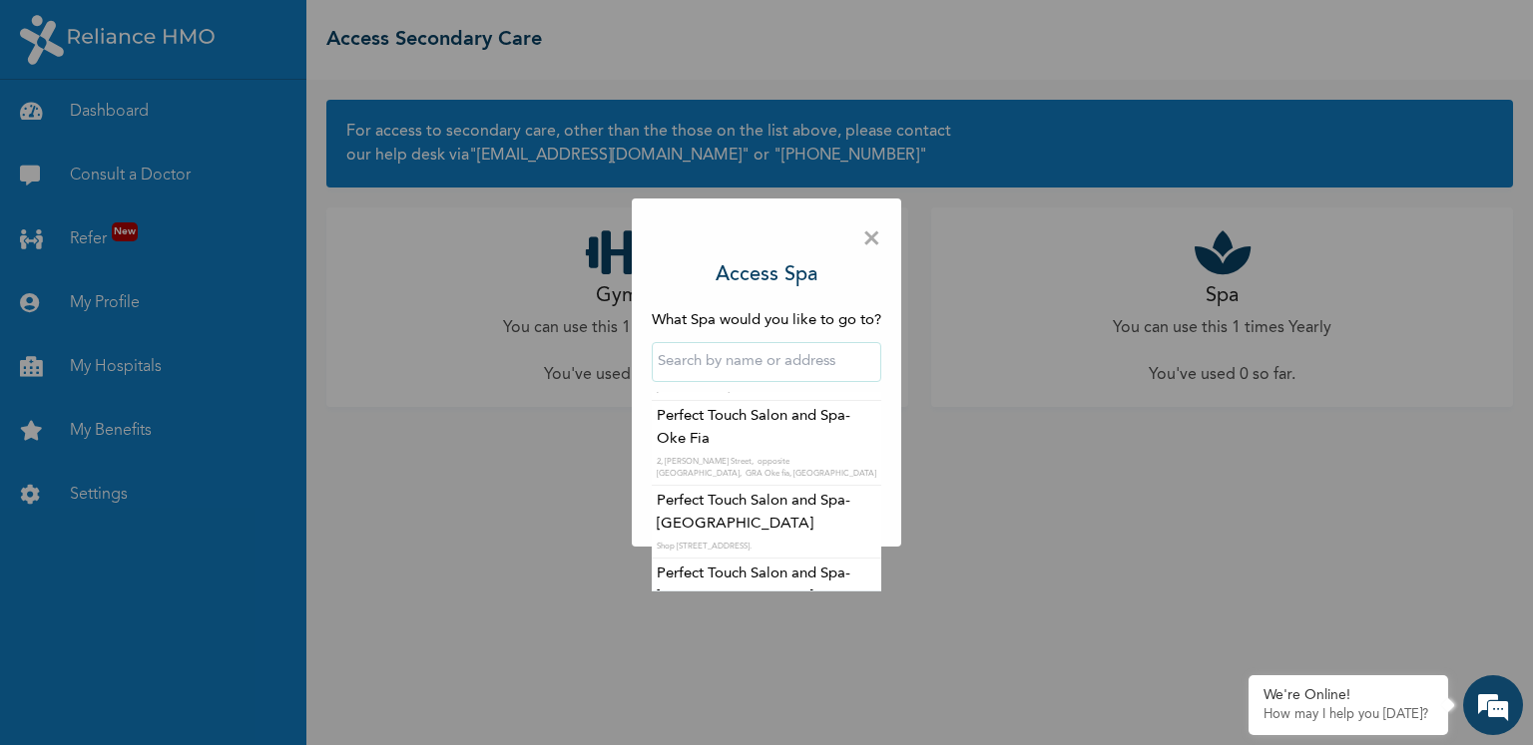
scroll to position [8892, 0]
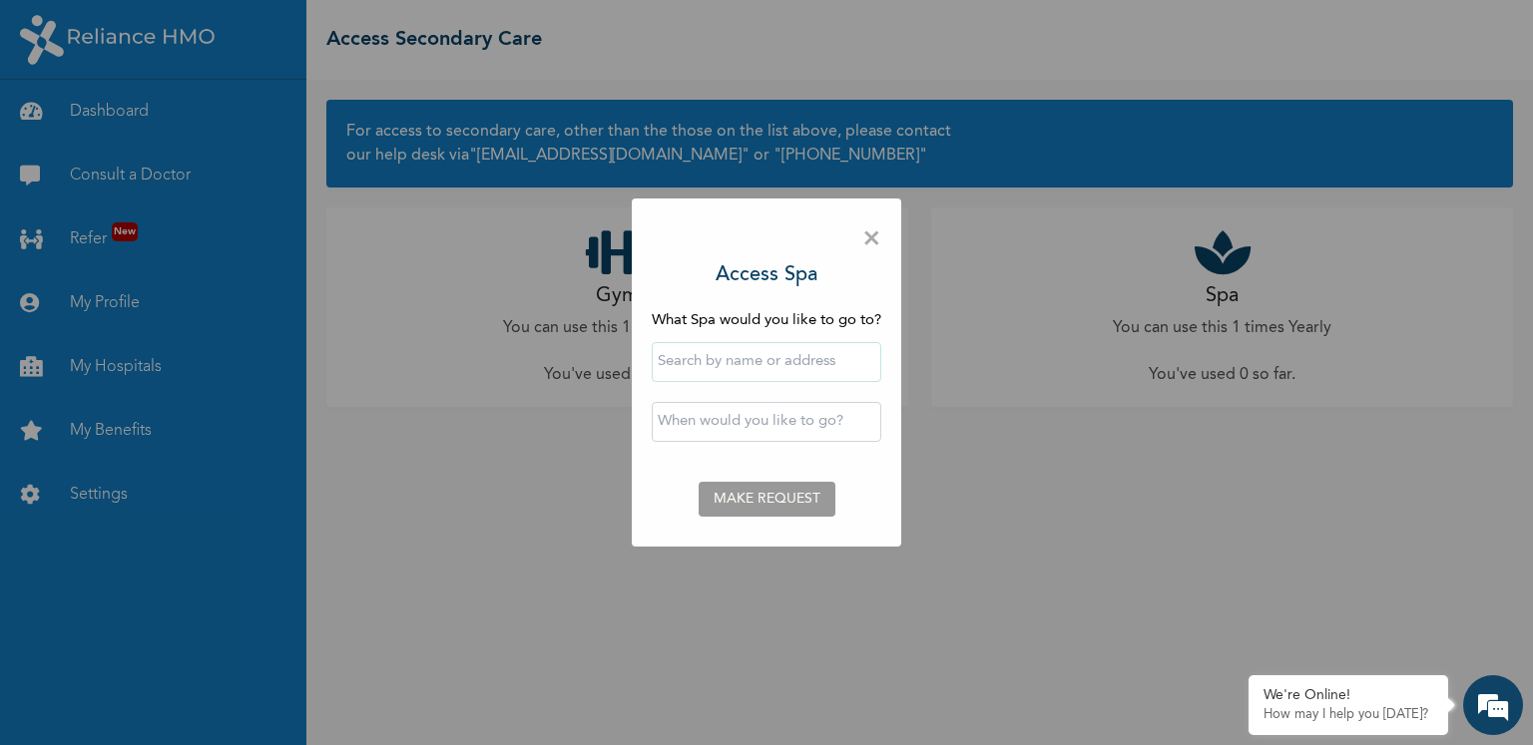
click at [877, 243] on span "×" at bounding box center [871, 240] width 19 height 42
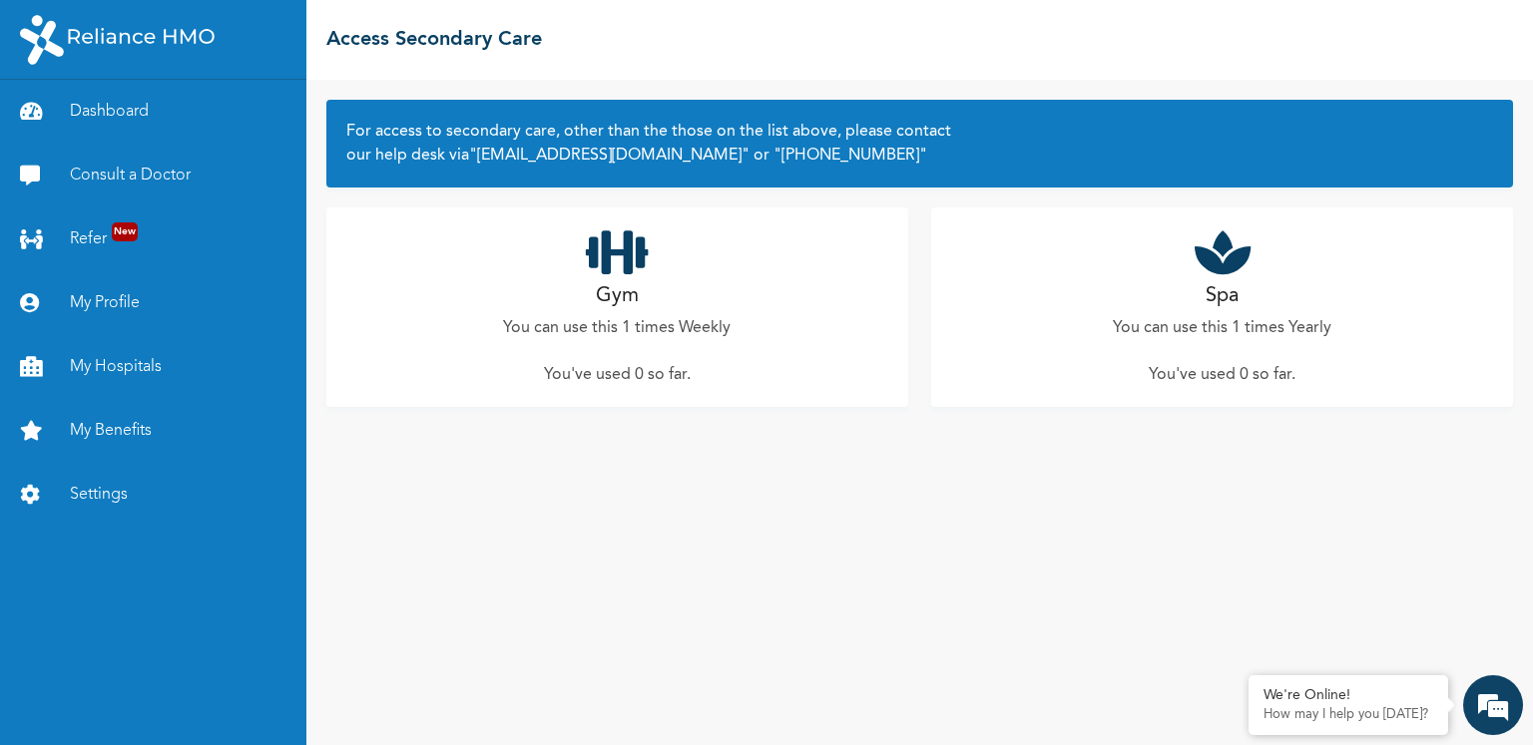
click at [594, 567] on div "For access to secondary care, other than the those on the list above, please co…" at bounding box center [919, 412] width 1226 height 665
click at [116, 424] on link "My Benefits" at bounding box center [153, 431] width 306 height 64
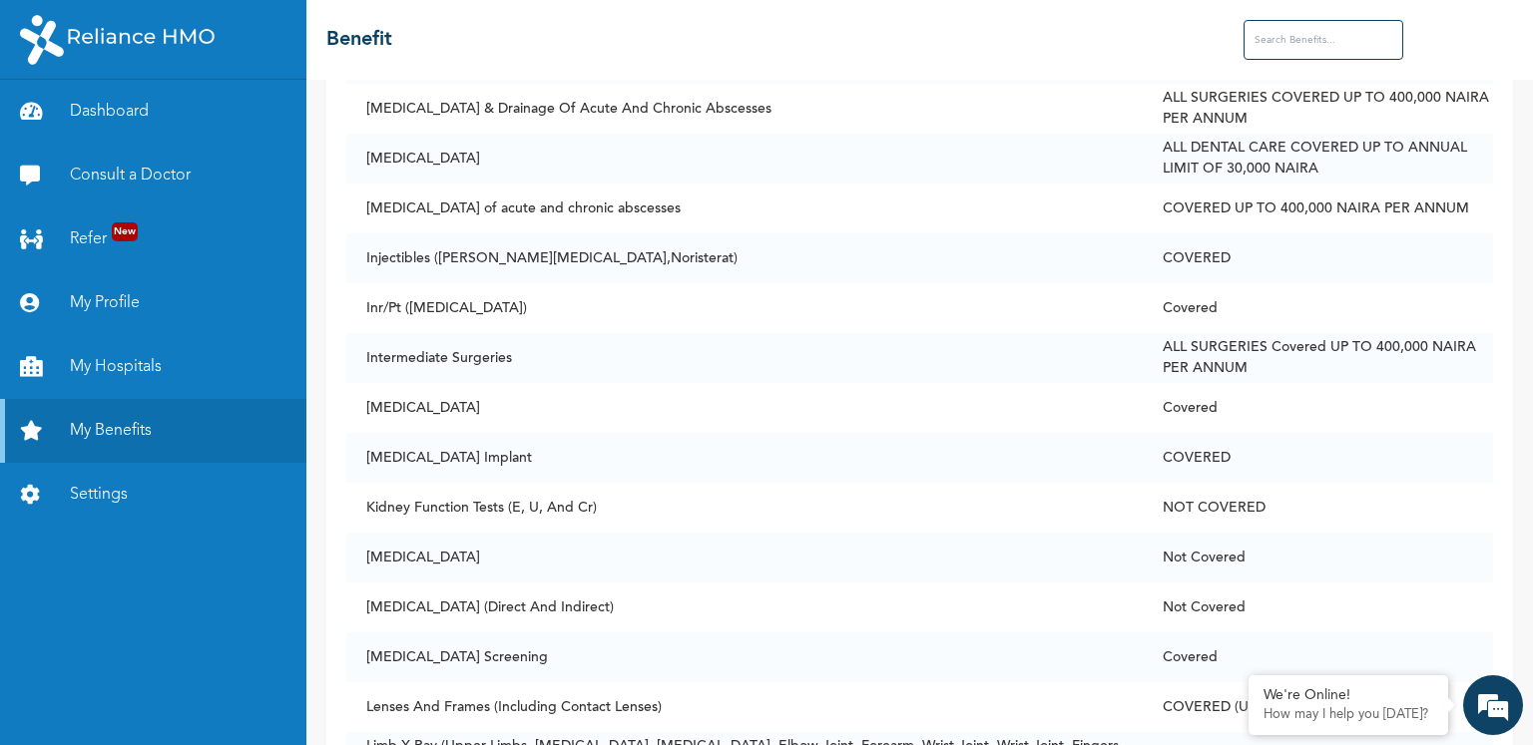
scroll to position [7090, 0]
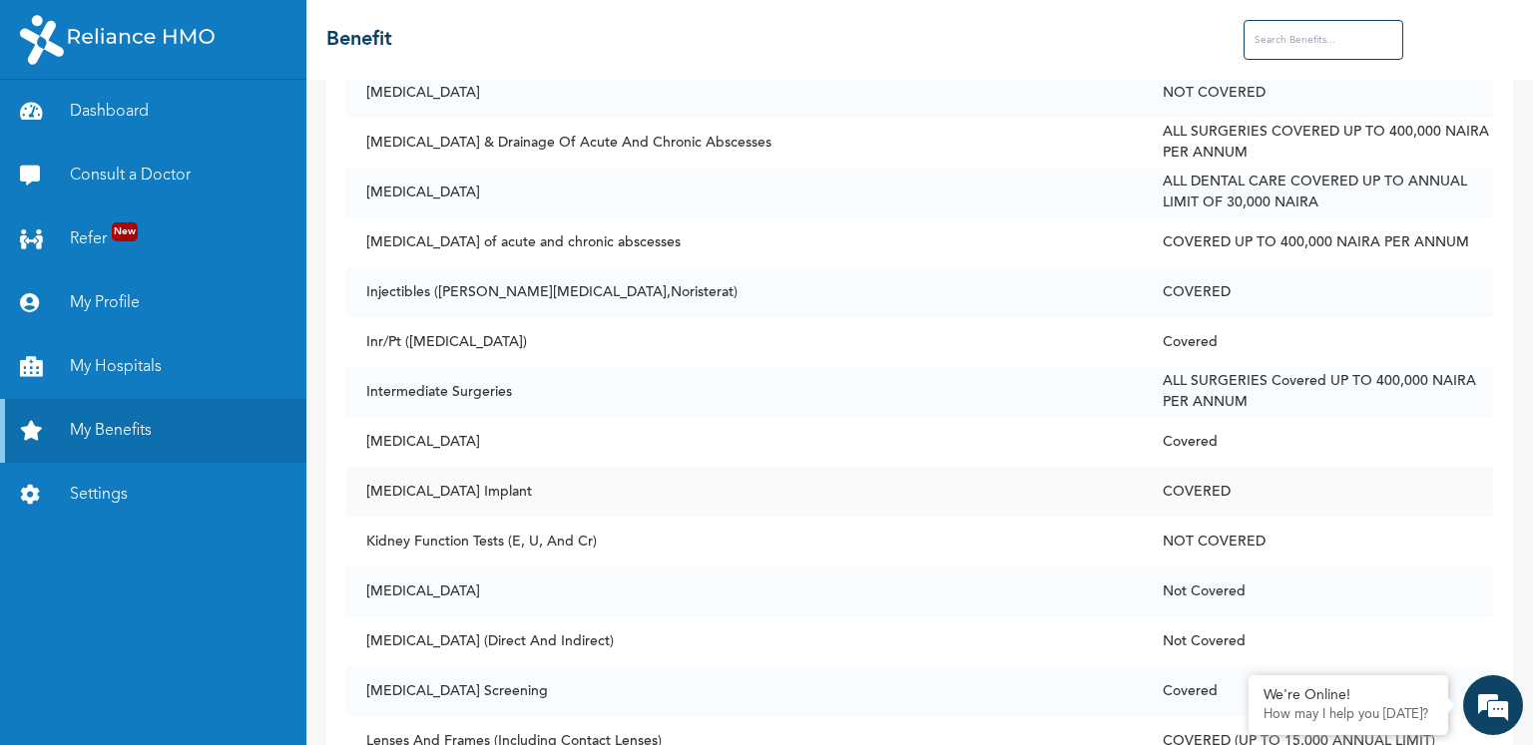
click at [451, 496] on td "Jadelle Implant" at bounding box center [743, 492] width 795 height 50
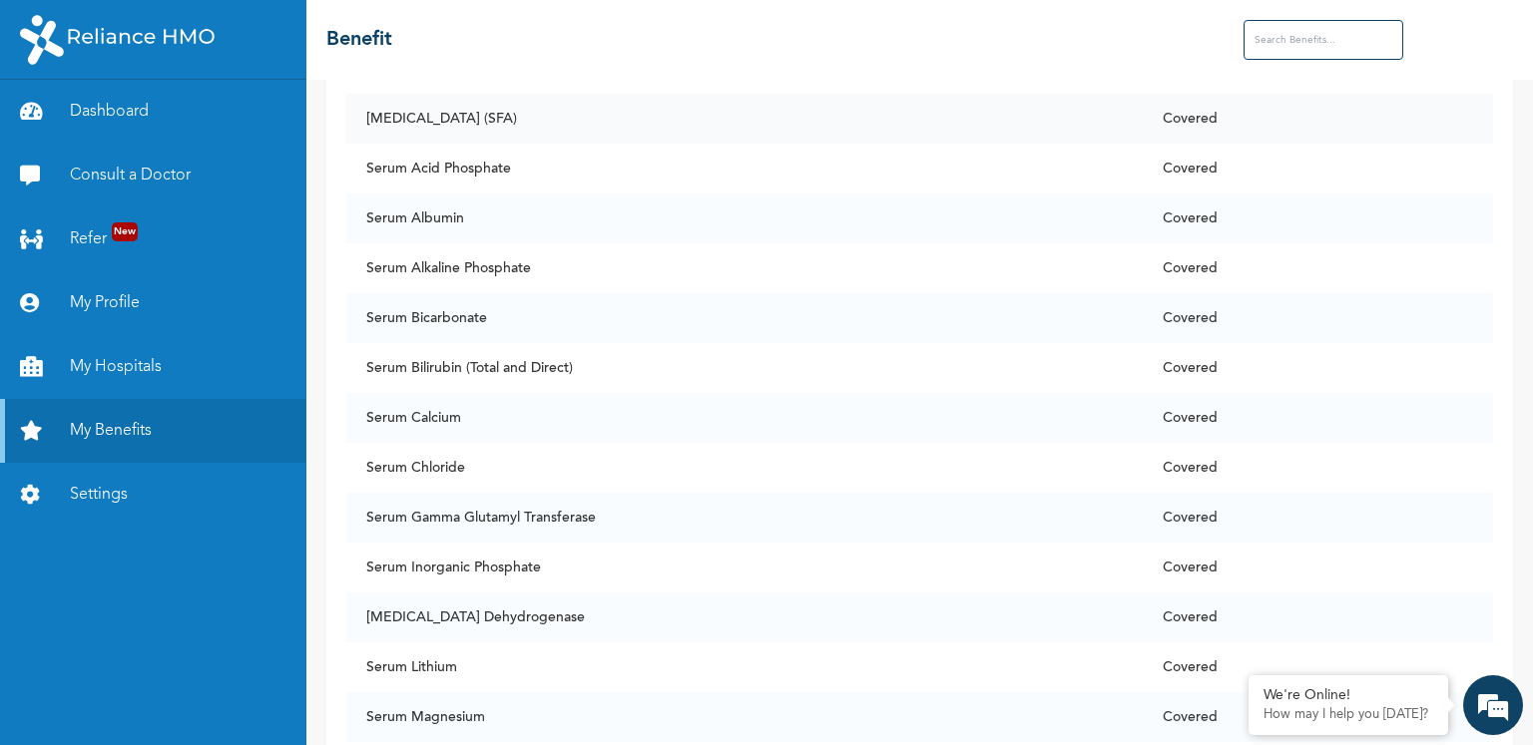
scroll to position [12290, 0]
